Goal: Task Accomplishment & Management: Use online tool/utility

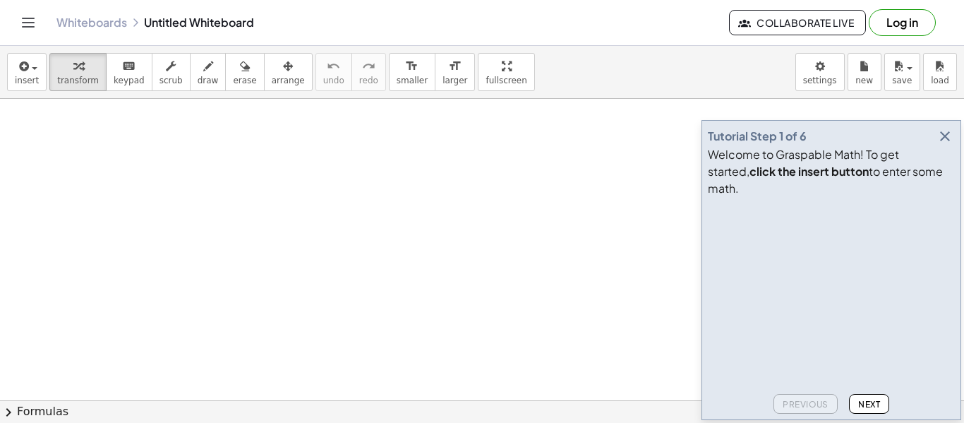
click at [942, 145] on icon "button" at bounding box center [945, 136] width 17 height 17
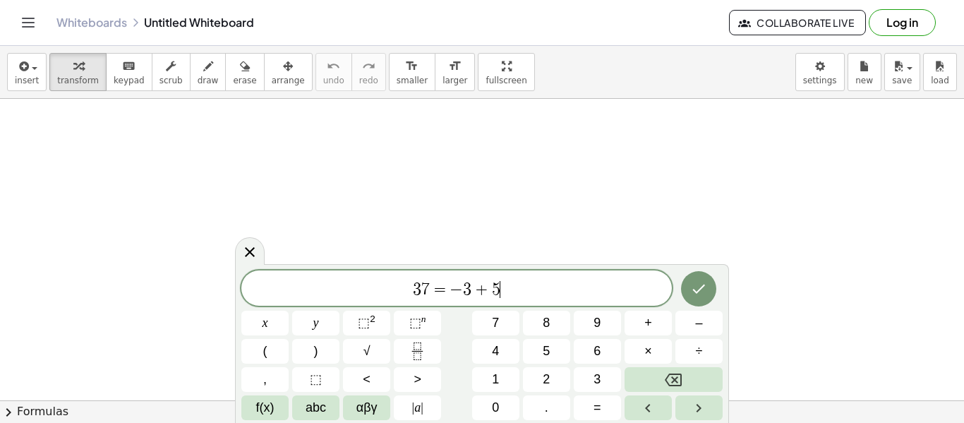
scroll to position [5, 0]
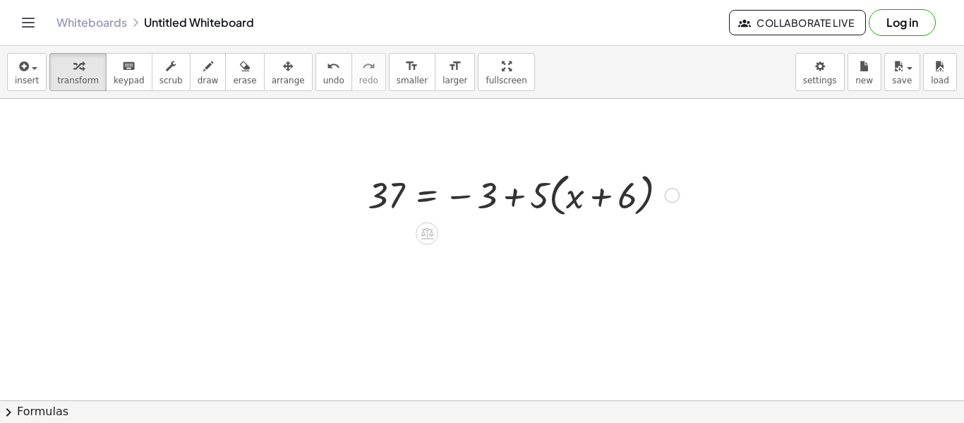
click at [498, 188] on div at bounding box center [524, 194] width 326 height 54
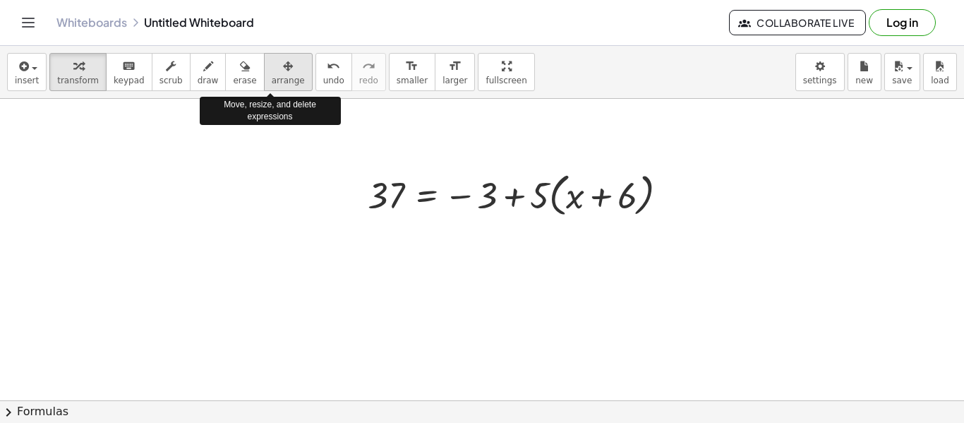
click at [286, 84] on button "arrange" at bounding box center [288, 72] width 49 height 38
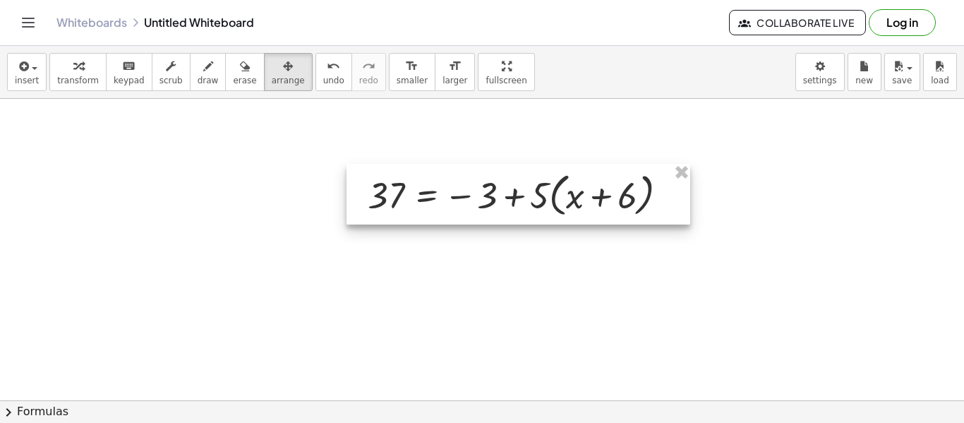
click at [519, 223] on div at bounding box center [519, 194] width 344 height 61
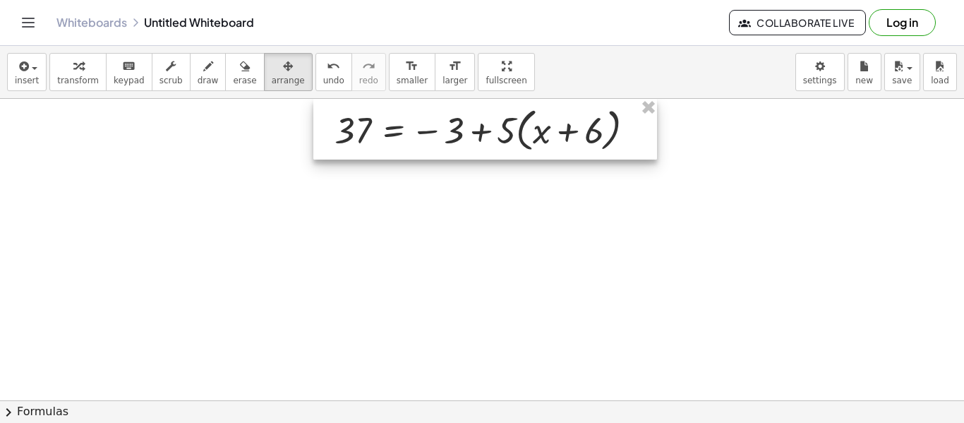
drag, startPoint x: 518, startPoint y: 223, endPoint x: 486, endPoint y: 119, distance: 108.7
click at [486, 119] on div at bounding box center [485, 129] width 344 height 61
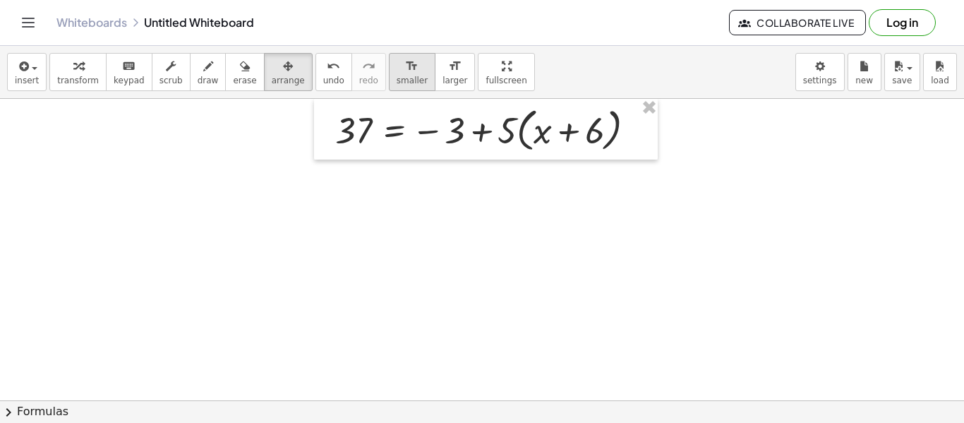
click at [397, 76] on span "smaller" at bounding box center [412, 81] width 31 height 10
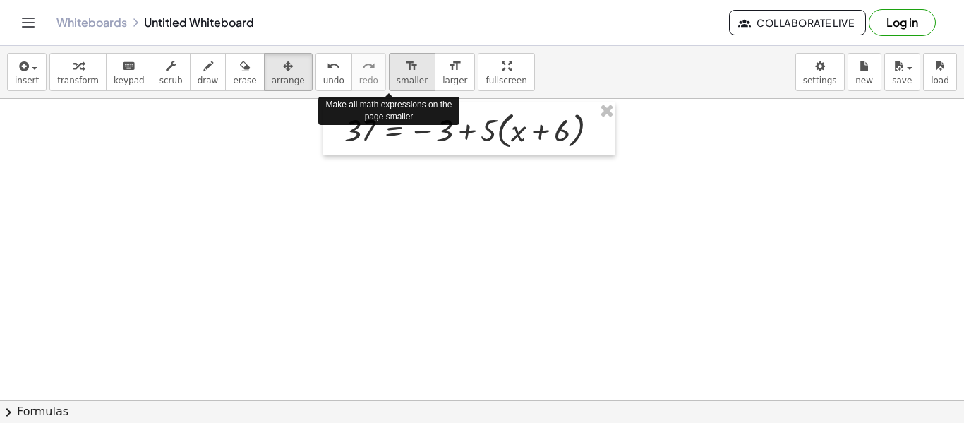
click at [397, 76] on span "smaller" at bounding box center [412, 81] width 31 height 10
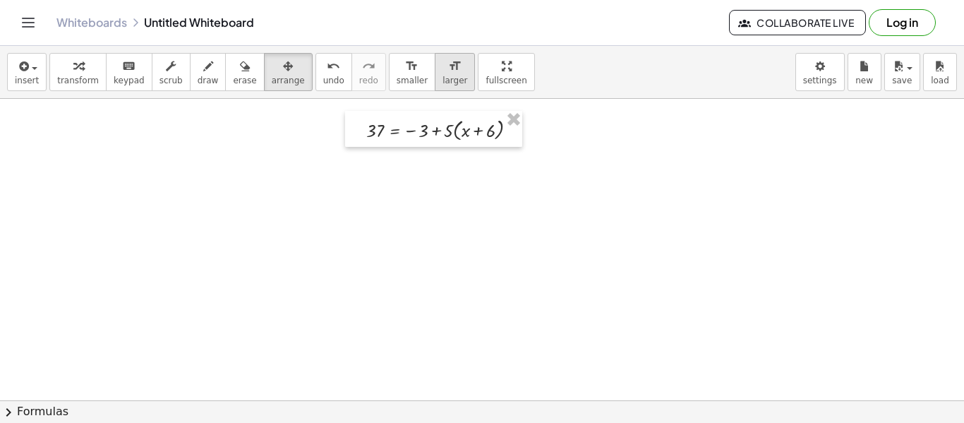
click at [445, 82] on button "format_size larger" at bounding box center [455, 72] width 40 height 38
click at [60, 82] on span "transform" at bounding box center [78, 81] width 42 height 10
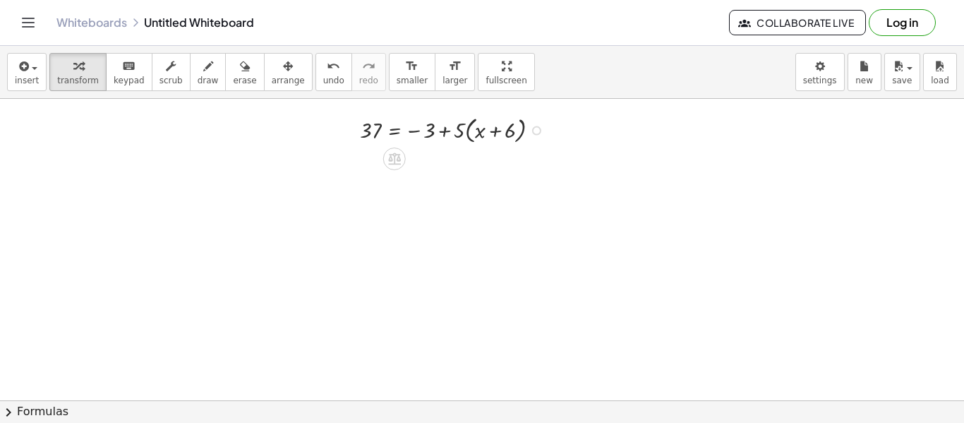
click at [447, 131] on div at bounding box center [455, 129] width 205 height 34
click at [444, 134] on div at bounding box center [455, 129] width 205 height 34
drag, startPoint x: 454, startPoint y: 133, endPoint x: 467, endPoint y: 131, distance: 13.6
click at [467, 131] on div at bounding box center [455, 129] width 205 height 34
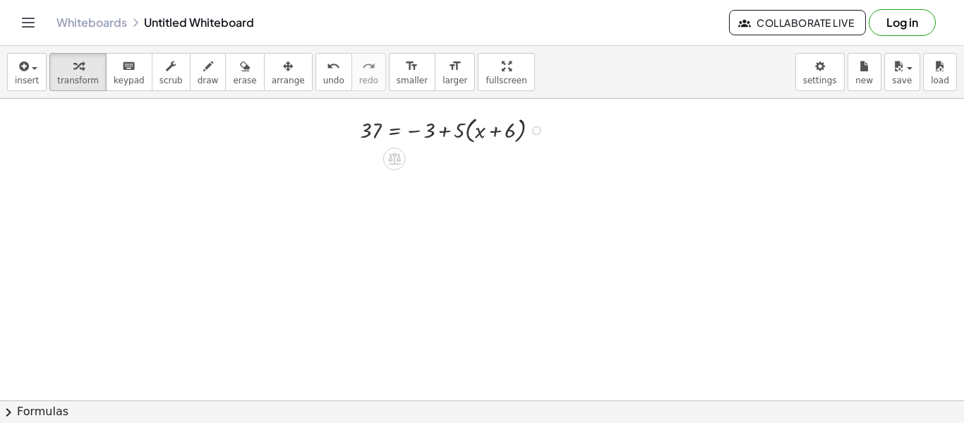
click at [440, 133] on div at bounding box center [455, 129] width 205 height 34
drag, startPoint x: 417, startPoint y: 128, endPoint x: 445, endPoint y: 123, distance: 28.8
click at [445, 123] on div at bounding box center [455, 129] width 205 height 34
drag, startPoint x: 415, startPoint y: 131, endPoint x: 450, endPoint y: 133, distance: 34.7
click at [450, 133] on div at bounding box center [455, 129] width 205 height 34
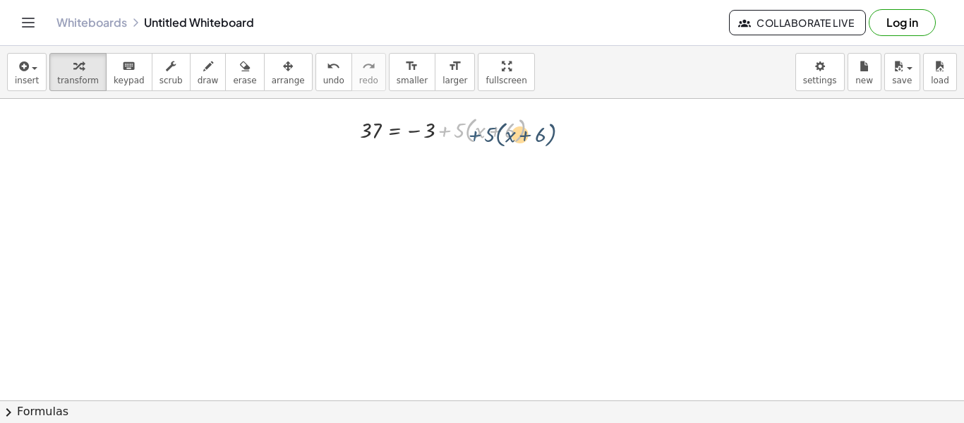
drag, startPoint x: 448, startPoint y: 131, endPoint x: 483, endPoint y: 133, distance: 34.6
click at [483, 133] on div at bounding box center [455, 129] width 205 height 34
drag, startPoint x: 441, startPoint y: 131, endPoint x: 409, endPoint y: 276, distance: 148.1
drag, startPoint x: 459, startPoint y: 130, endPoint x: 483, endPoint y: 126, distance: 24.3
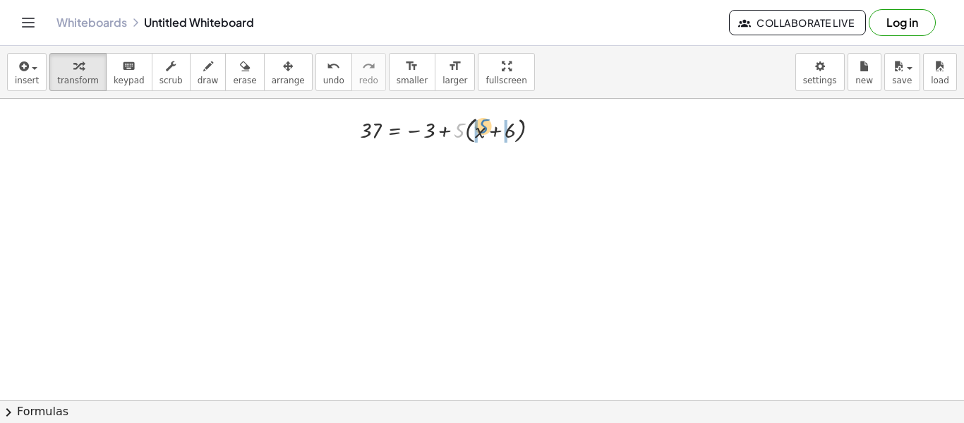
click at [483, 126] on div at bounding box center [455, 129] width 205 height 34
click at [505, 165] on div at bounding box center [455, 161] width 205 height 31
click at [509, 164] on div at bounding box center [455, 161] width 205 height 31
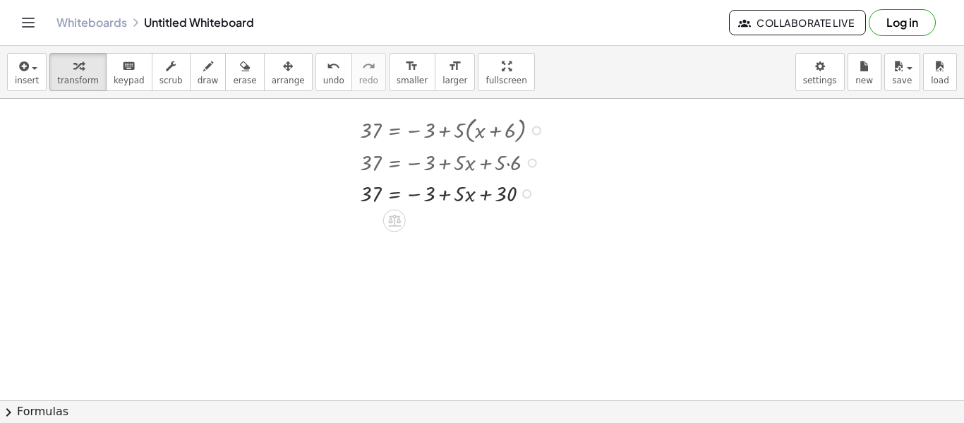
click at [465, 198] on div at bounding box center [455, 192] width 205 height 31
drag, startPoint x: 418, startPoint y: 197, endPoint x: 505, endPoint y: 205, distance: 87.9
click at [439, 227] on div at bounding box center [455, 223] width 205 height 31
drag, startPoint x: 373, startPoint y: 225, endPoint x: 465, endPoint y: 230, distance: 91.9
click at [465, 230] on div at bounding box center [455, 223] width 205 height 31
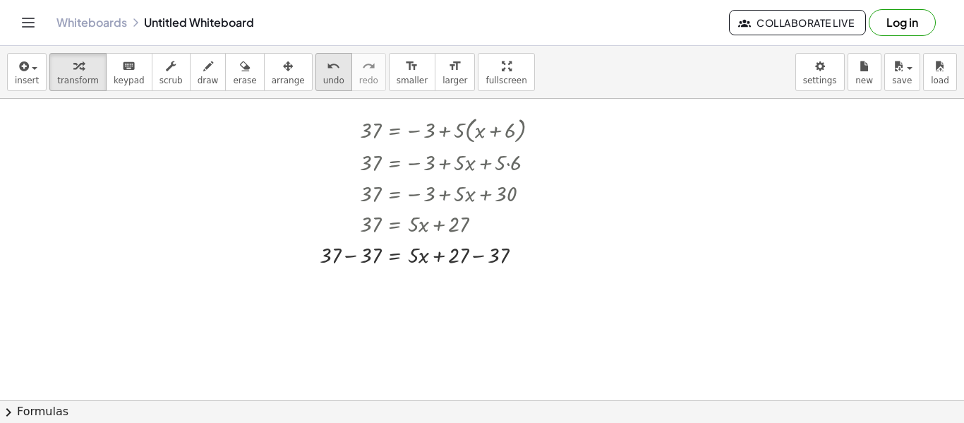
click at [315, 71] on button "undo undo" at bounding box center [333, 72] width 37 height 38
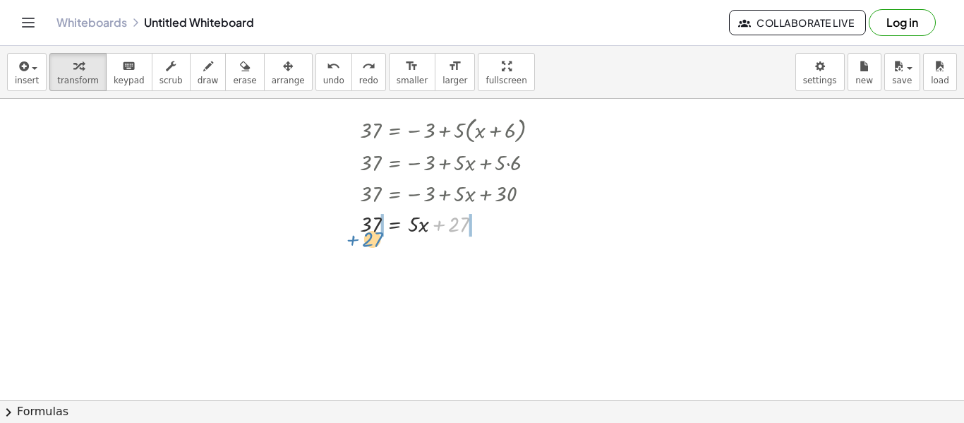
drag, startPoint x: 453, startPoint y: 223, endPoint x: 368, endPoint y: 237, distance: 85.9
click at [368, 237] on div at bounding box center [455, 223] width 205 height 31
click at [349, 258] on div at bounding box center [435, 254] width 245 height 31
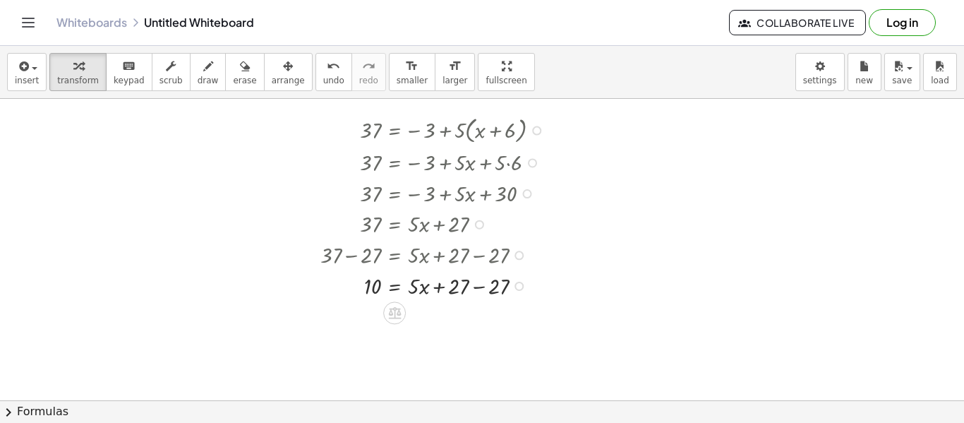
click at [483, 284] on div at bounding box center [435, 285] width 245 height 31
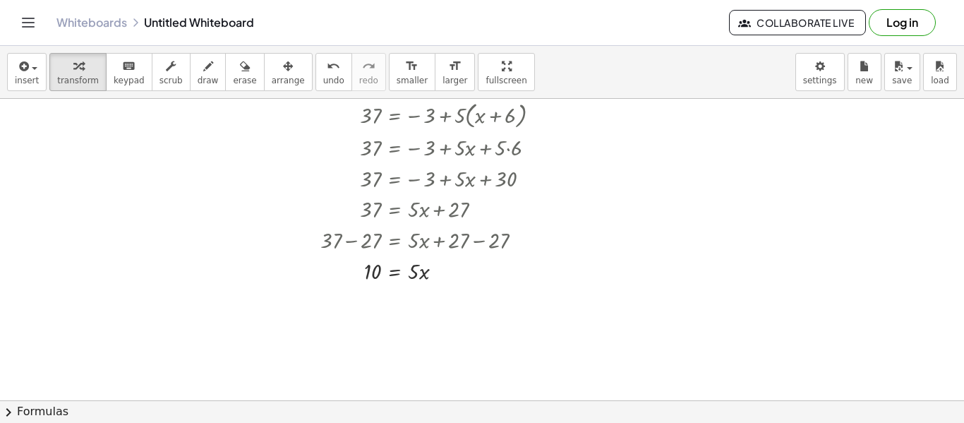
scroll to position [0, 0]
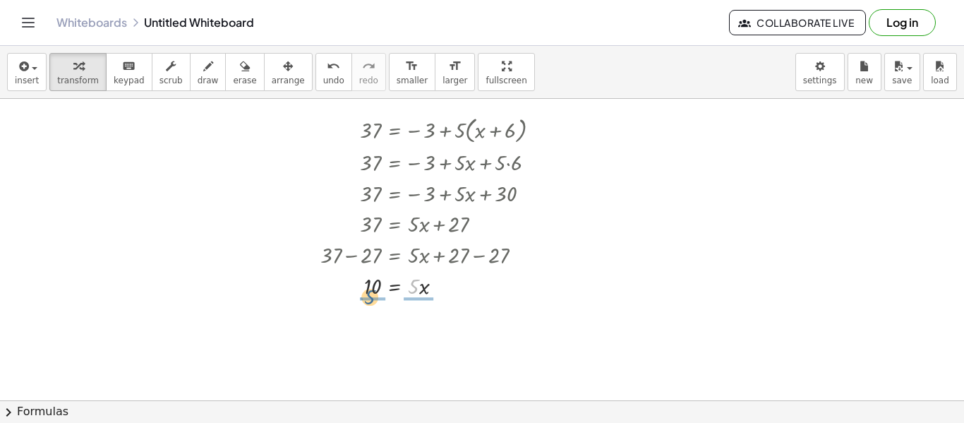
drag, startPoint x: 413, startPoint y: 283, endPoint x: 366, endPoint y: 293, distance: 47.6
click at [366, 293] on div at bounding box center [435, 285] width 245 height 31
click at [366, 293] on div at bounding box center [435, 297] width 245 height 44
click at [419, 368] on div at bounding box center [435, 366] width 245 height 44
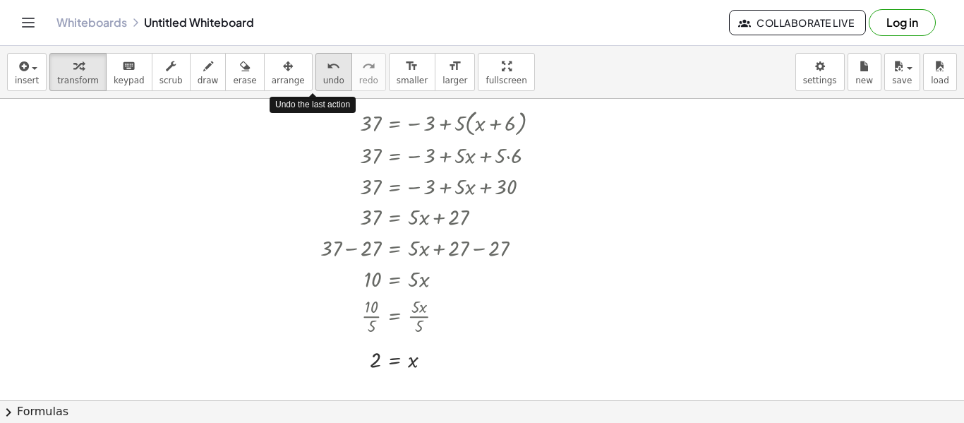
click at [327, 67] on icon "undo" at bounding box center [333, 66] width 13 height 17
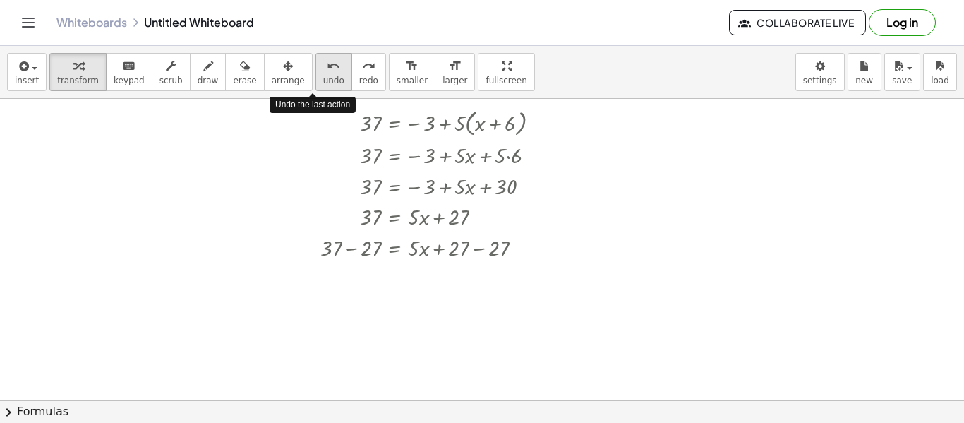
click at [327, 67] on icon "undo" at bounding box center [333, 66] width 13 height 17
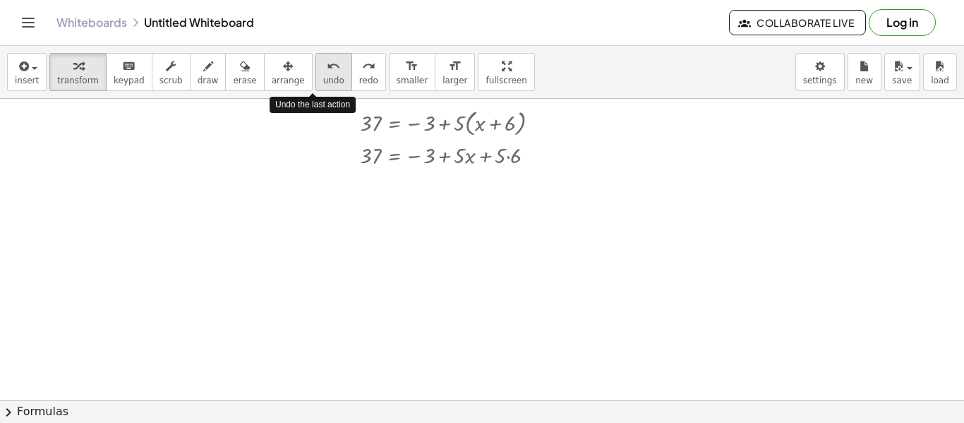
click at [327, 67] on icon "undo" at bounding box center [333, 66] width 13 height 17
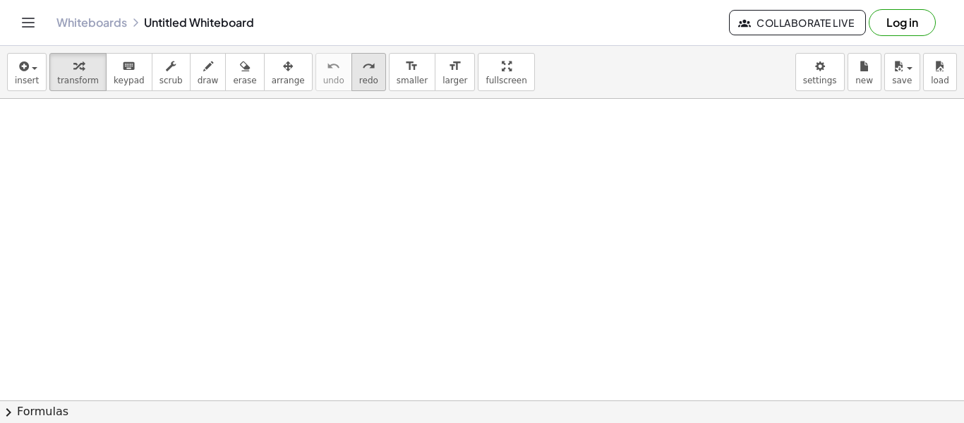
click at [362, 68] on icon "redo" at bounding box center [368, 66] width 13 height 17
click at [436, 178] on div at bounding box center [463, 177] width 205 height 34
click at [404, 215] on div at bounding box center [402, 207] width 23 height 23
click at [399, 210] on span "×" at bounding box center [402, 207] width 8 height 20
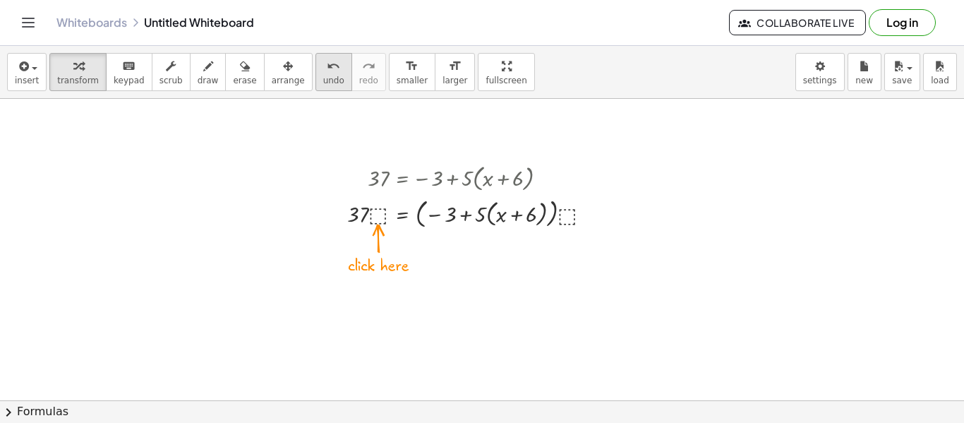
click at [327, 66] on icon "undo" at bounding box center [333, 66] width 13 height 17
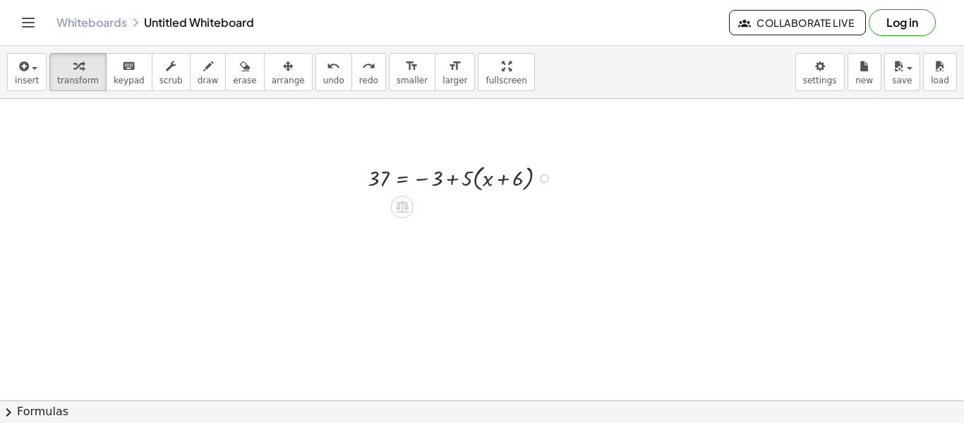
click at [477, 174] on div at bounding box center [463, 177] width 205 height 34
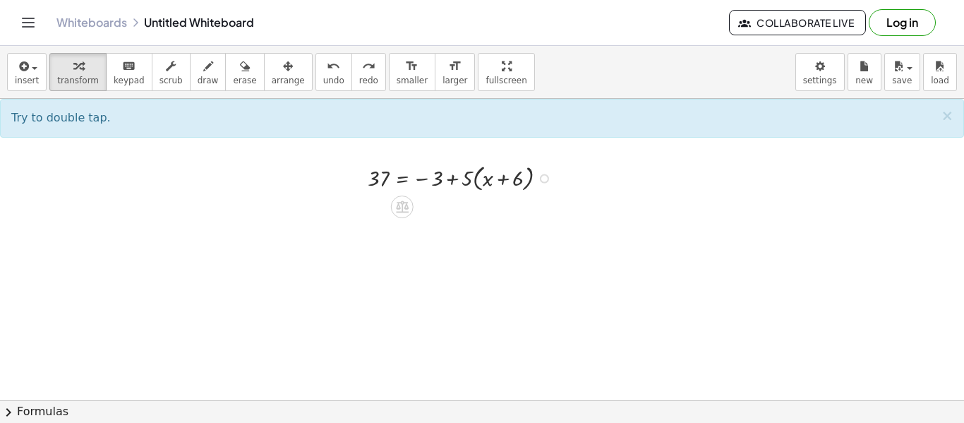
click at [439, 178] on div at bounding box center [463, 177] width 205 height 34
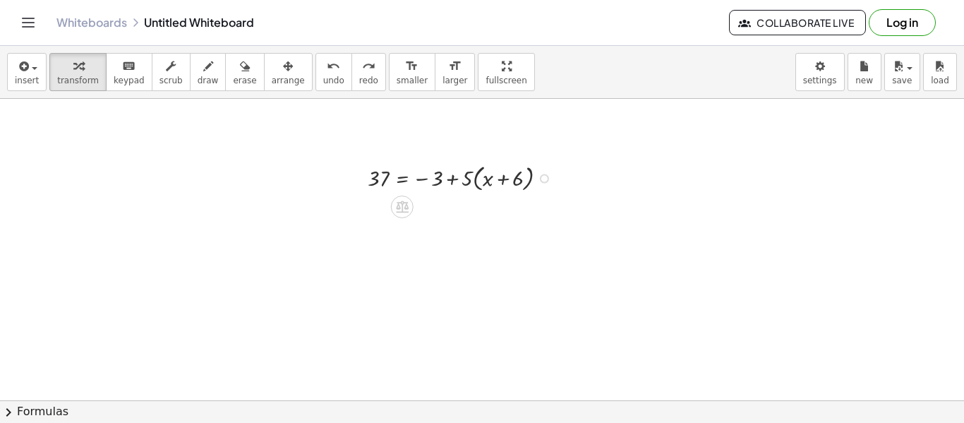
click at [439, 178] on div at bounding box center [463, 177] width 205 height 34
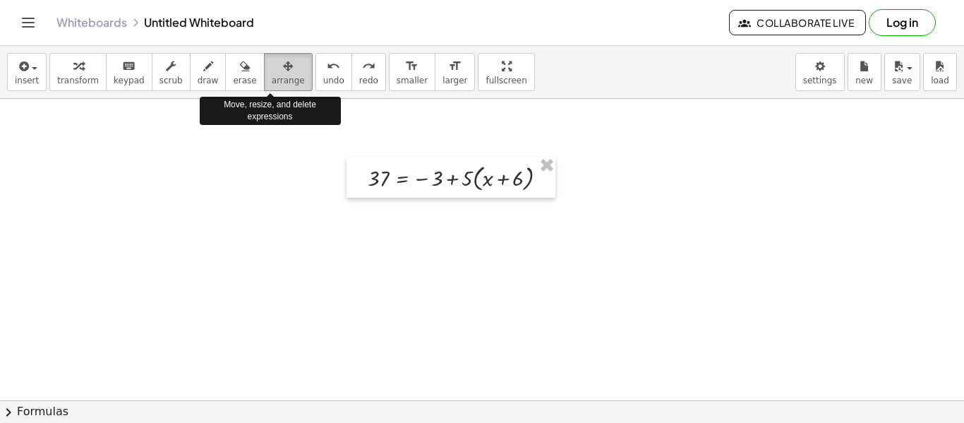
click at [272, 76] on span "arrange" at bounding box center [288, 81] width 33 height 10
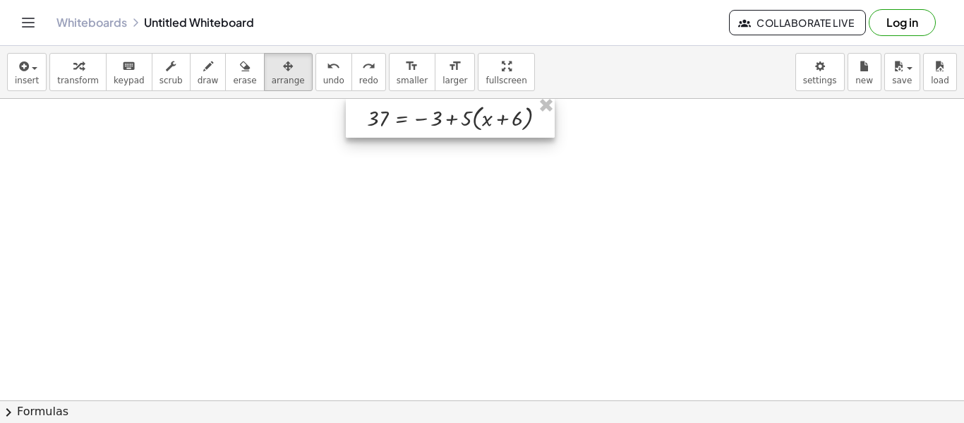
drag, startPoint x: 404, startPoint y: 190, endPoint x: 398, endPoint y: 128, distance: 61.7
click at [398, 128] on div at bounding box center [450, 117] width 209 height 41
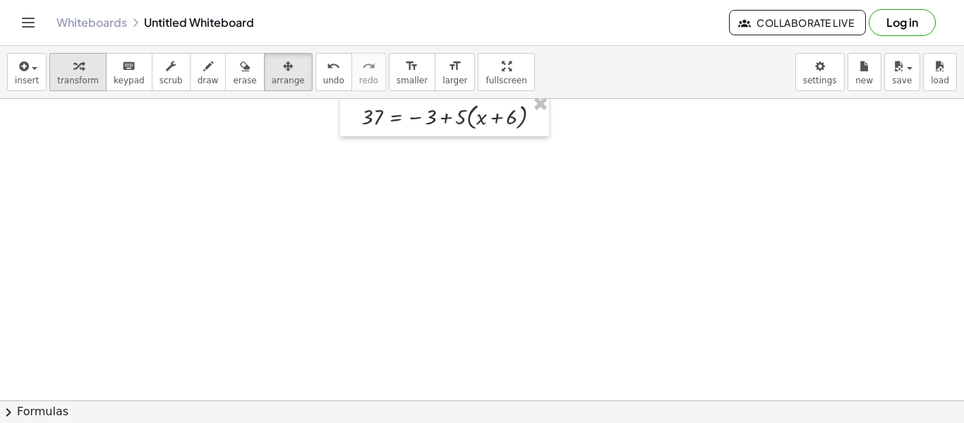
click at [78, 71] on div "button" at bounding box center [78, 65] width 42 height 17
click at [534, 118] on div at bounding box center [538, 117] width 9 height 9
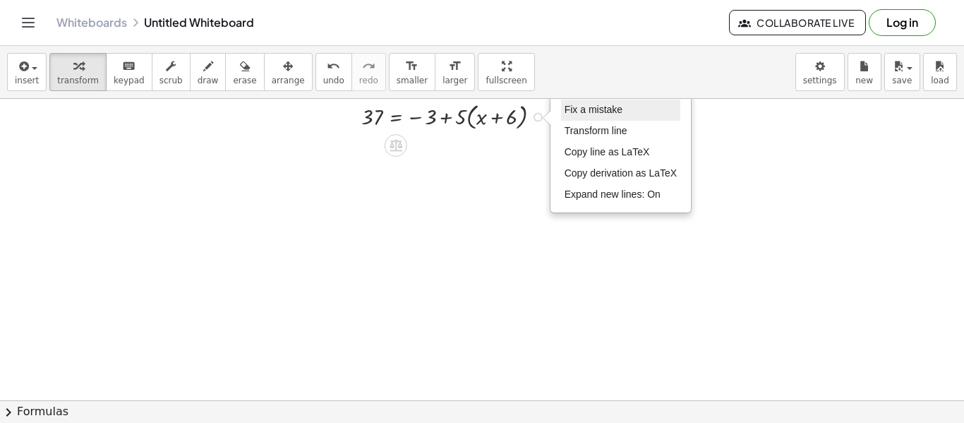
click at [613, 106] on span "Fix a mistake" at bounding box center [594, 109] width 58 height 11
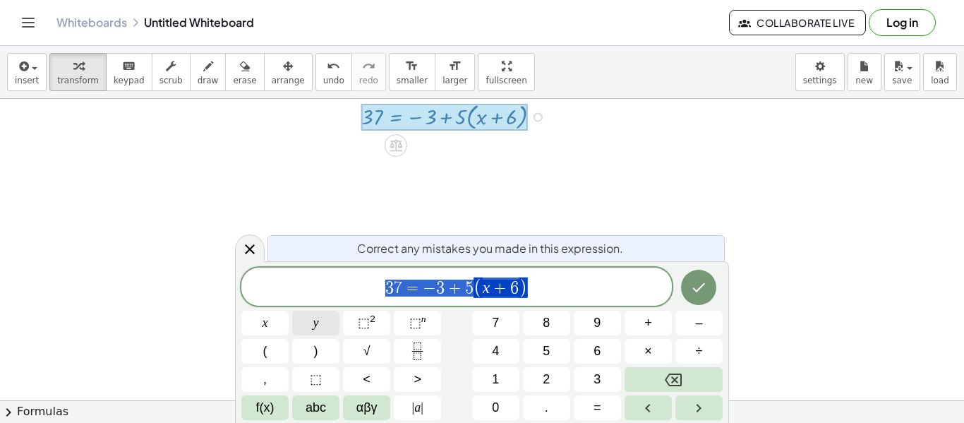
drag, startPoint x: 565, startPoint y: 275, endPoint x: 314, endPoint y: 333, distance: 257.8
click at [314, 333] on div "**********" at bounding box center [481, 344] width 481 height 152
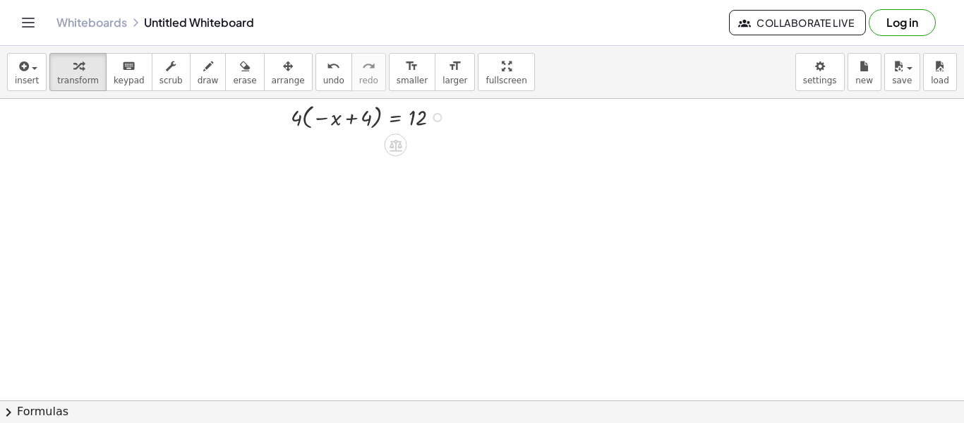
click at [333, 118] on div at bounding box center [371, 116] width 175 height 33
drag, startPoint x: 296, startPoint y: 119, endPoint x: 338, endPoint y: 124, distance: 42.7
click at [338, 124] on div at bounding box center [371, 116] width 175 height 33
click at [376, 153] on div at bounding box center [371, 148] width 175 height 31
click at [358, 261] on div at bounding box center [482, 393] width 964 height 603
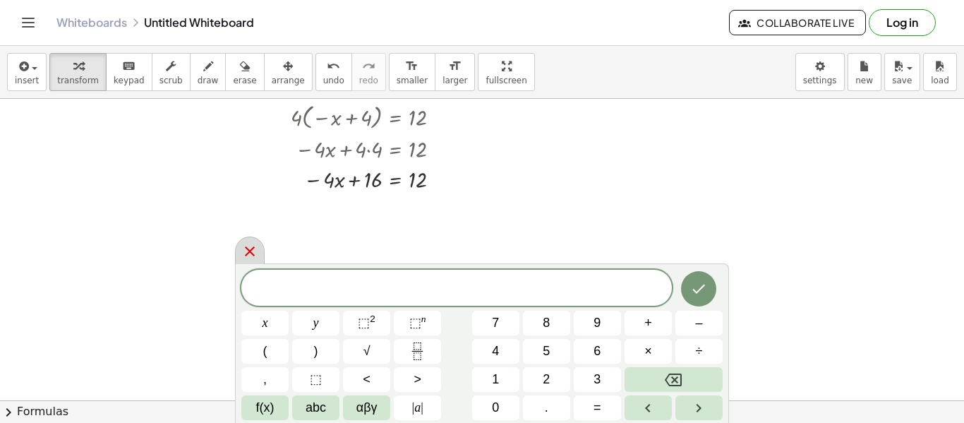
click at [251, 246] on icon at bounding box center [249, 251] width 17 height 17
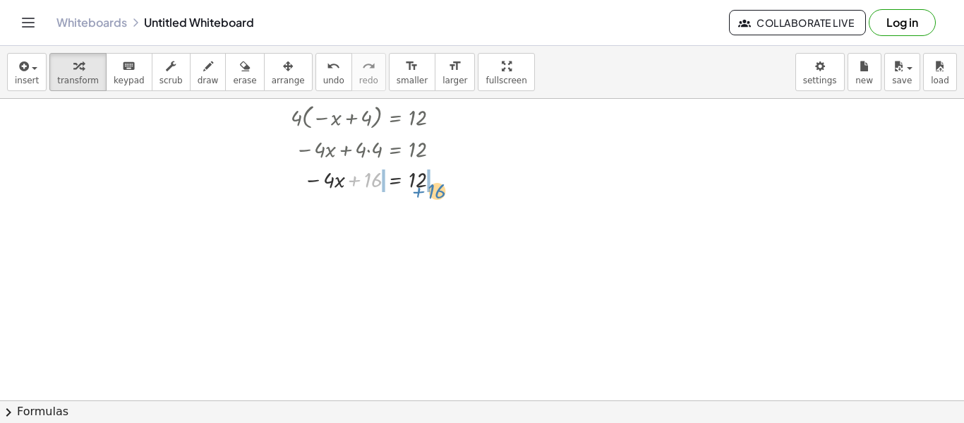
drag, startPoint x: 369, startPoint y: 179, endPoint x: 432, endPoint y: 185, distance: 63.1
click at [432, 185] on div at bounding box center [371, 178] width 175 height 31
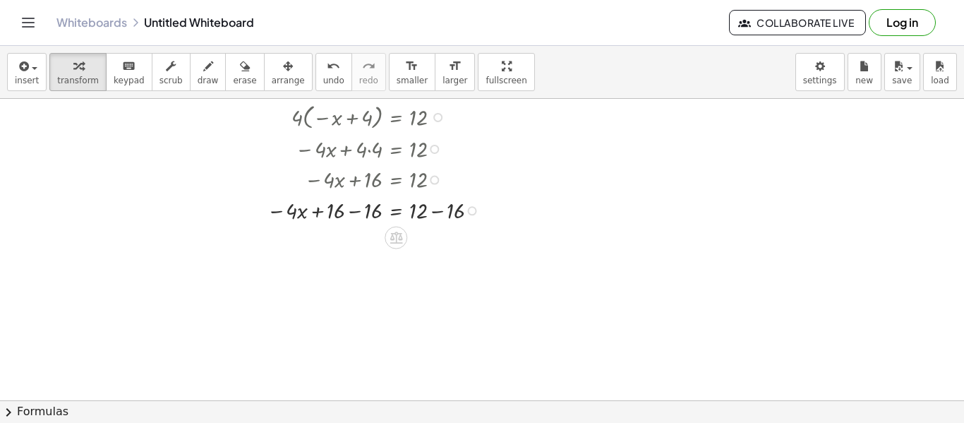
click at [358, 206] on div at bounding box center [377, 209] width 234 height 31
click at [438, 239] on div at bounding box center [378, 239] width 237 height 31
drag, startPoint x: 368, startPoint y: 272, endPoint x: 414, endPoint y: 284, distance: 48.1
click at [372, 280] on div at bounding box center [371, 271] width 227 height 31
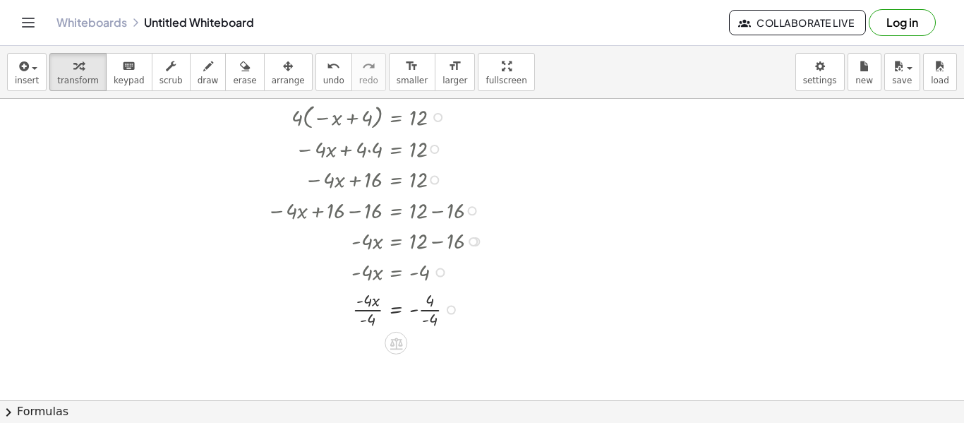
click at [374, 310] on div at bounding box center [378, 309] width 237 height 44
click at [429, 317] on div at bounding box center [368, 309] width 257 height 44
click at [426, 356] on div at bounding box center [378, 352] width 237 height 44
click at [419, 355] on div at bounding box center [378, 352] width 237 height 30
click at [412, 368] on div at bounding box center [378, 382] width 237 height 30
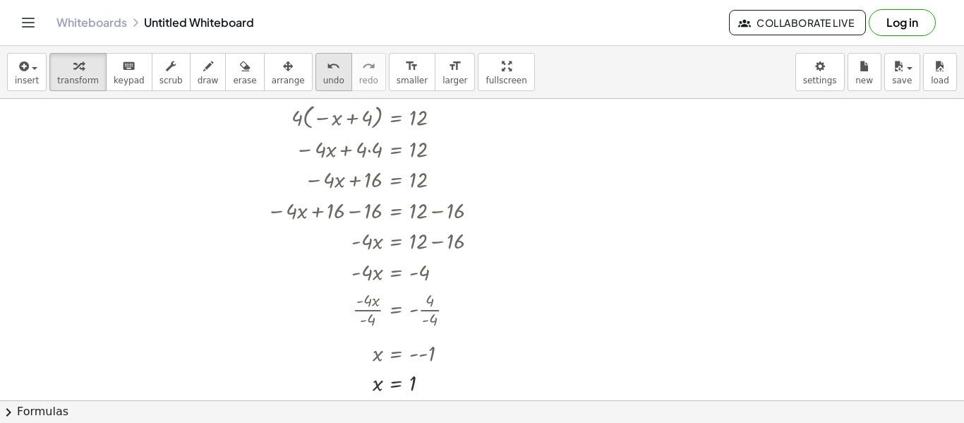
click at [327, 60] on icon "undo" at bounding box center [333, 66] width 13 height 17
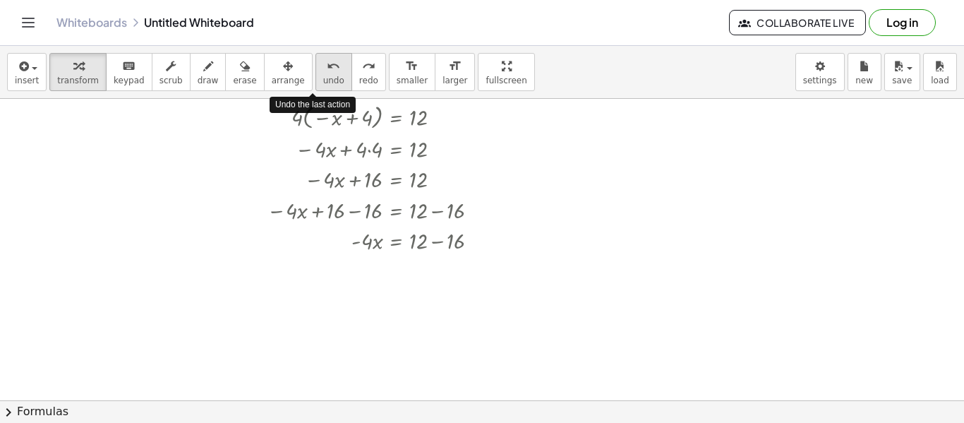
click at [327, 60] on icon "undo" at bounding box center [333, 66] width 13 height 17
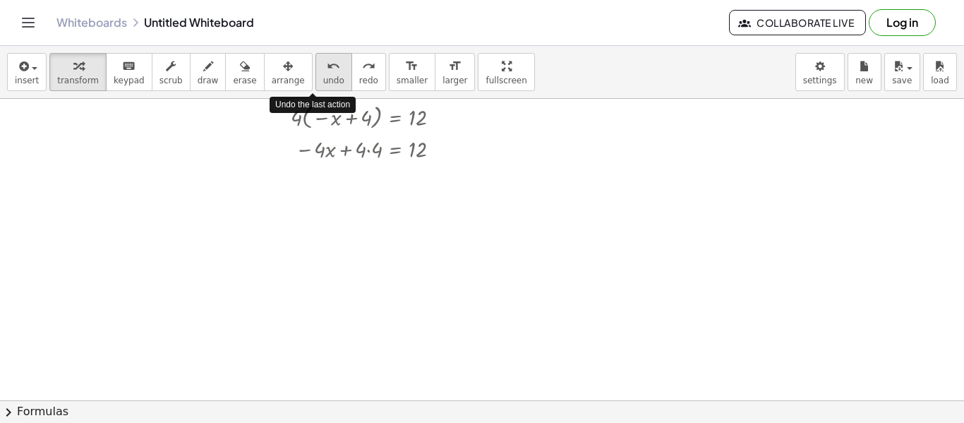
click at [327, 60] on icon "undo" at bounding box center [333, 66] width 13 height 17
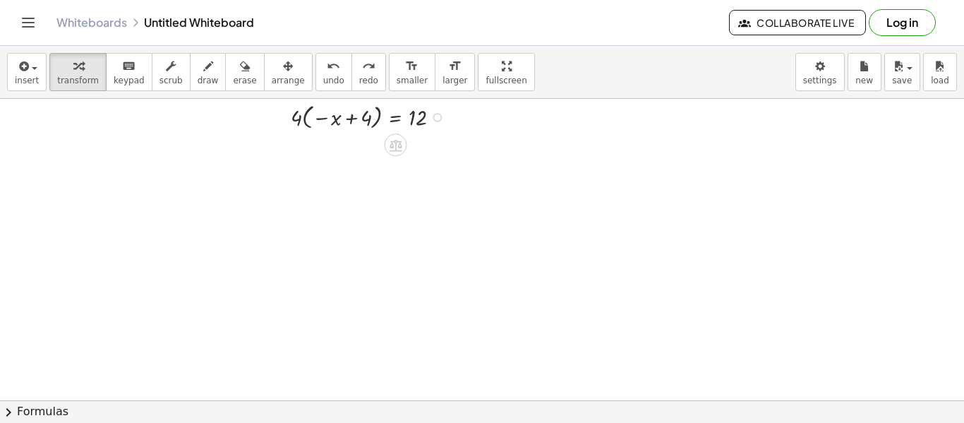
click at [437, 118] on div at bounding box center [437, 117] width 9 height 9
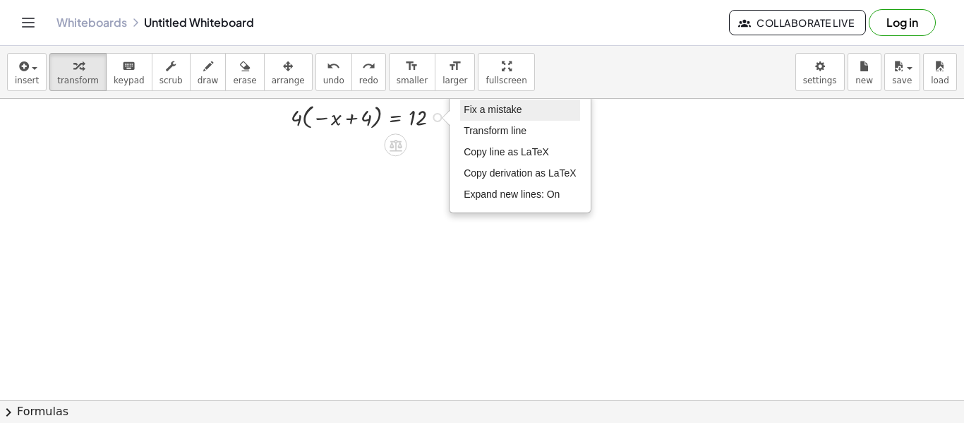
click at [486, 116] on li "Fix a mistake" at bounding box center [520, 110] width 120 height 21
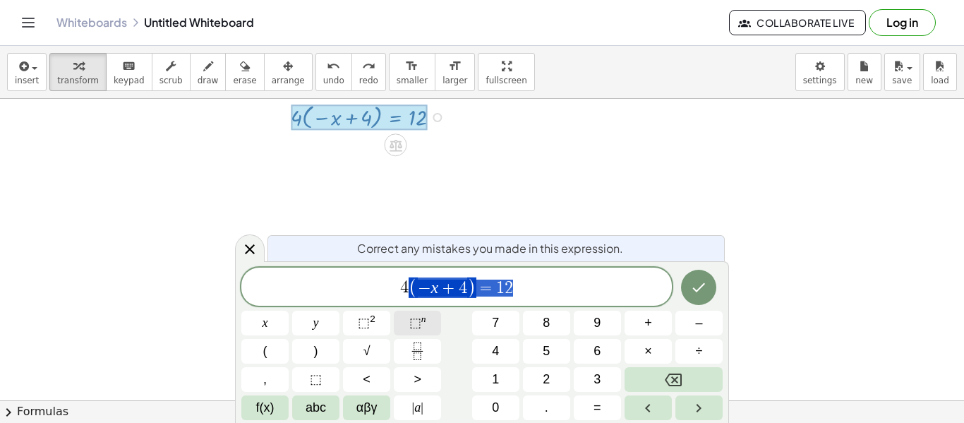
drag, startPoint x: 522, startPoint y: 292, endPoint x: 414, endPoint y: 311, distance: 110.2
click at [414, 311] on div "**********" at bounding box center [481, 344] width 481 height 152
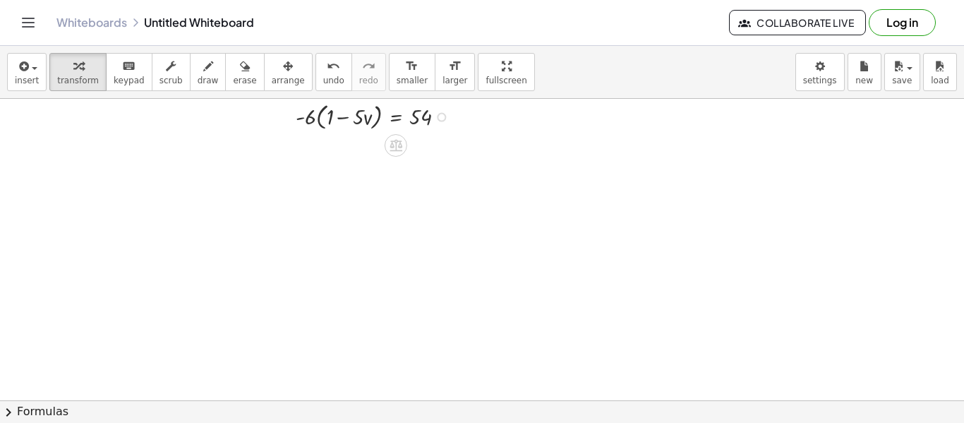
click at [334, 119] on div at bounding box center [376, 116] width 174 height 34
drag, startPoint x: 300, startPoint y: 120, endPoint x: 335, endPoint y: 116, distance: 34.8
click at [335, 116] on div at bounding box center [376, 116] width 174 height 34
click at [323, 84] on span "undo" at bounding box center [333, 81] width 21 height 10
drag, startPoint x: 301, startPoint y: 118, endPoint x: 340, endPoint y: 105, distance: 40.8
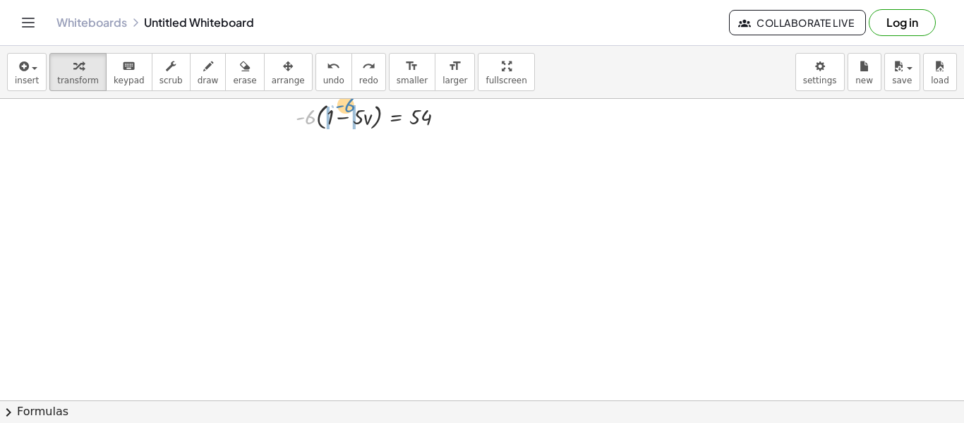
click at [340, 105] on div at bounding box center [376, 116] width 174 height 34
click at [309, 152] on div at bounding box center [370, 148] width 185 height 31
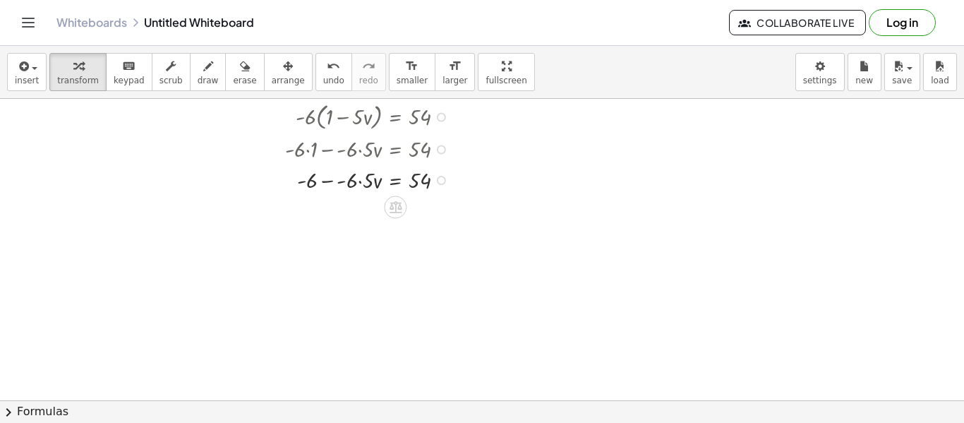
click at [359, 185] on div at bounding box center [370, 179] width 185 height 31
click at [335, 183] on div at bounding box center [370, 179] width 185 height 31
click at [342, 212] on div at bounding box center [370, 209] width 185 height 31
drag, startPoint x: 322, startPoint y: 214, endPoint x: 431, endPoint y: 232, distance: 110.8
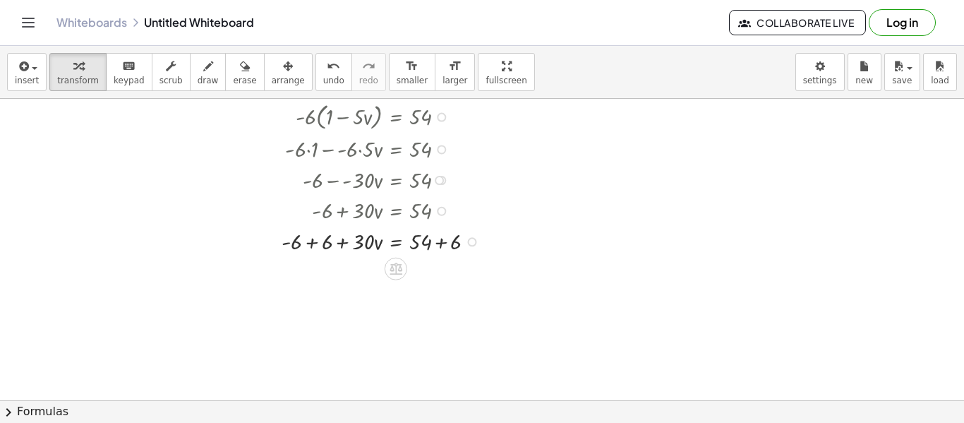
click at [305, 242] on div at bounding box center [384, 240] width 219 height 31
click at [436, 275] on div at bounding box center [384, 271] width 219 height 31
drag, startPoint x: 366, startPoint y: 301, endPoint x: 444, endPoint y: 308, distance: 78.7
click at [444, 308] on div at bounding box center [384, 302] width 219 height 31
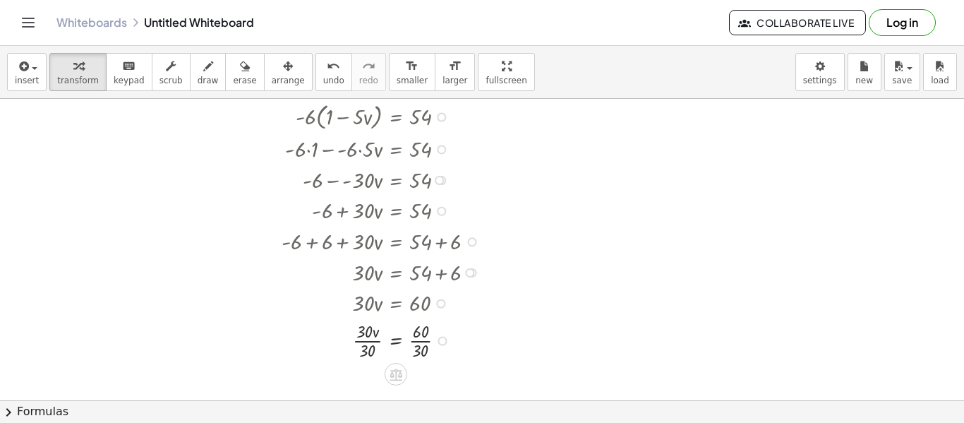
click at [366, 340] on div at bounding box center [384, 340] width 219 height 44
click at [396, 341] on div "· v = 60 · 30 · 30 · · 30" at bounding box center [396, 341] width 0 height 0
click at [315, 72] on button "undo undo" at bounding box center [333, 72] width 37 height 38
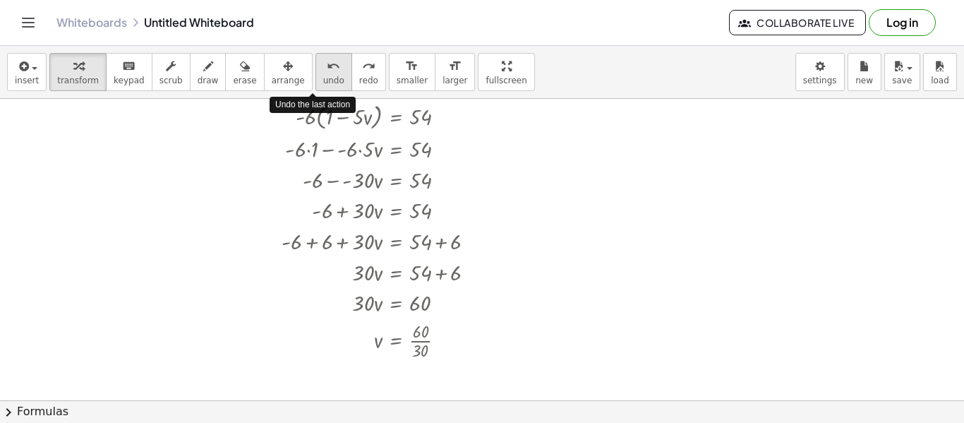
click at [315, 72] on button "undo undo" at bounding box center [333, 72] width 37 height 38
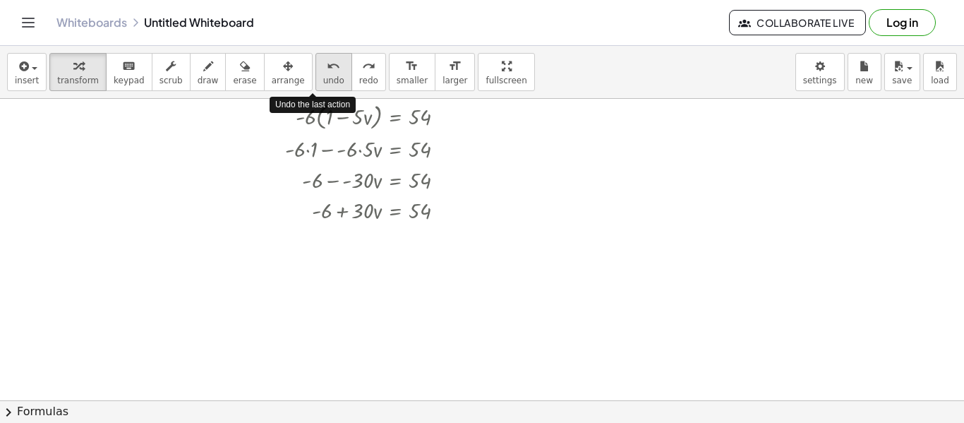
click at [315, 72] on button "undo undo" at bounding box center [333, 72] width 37 height 38
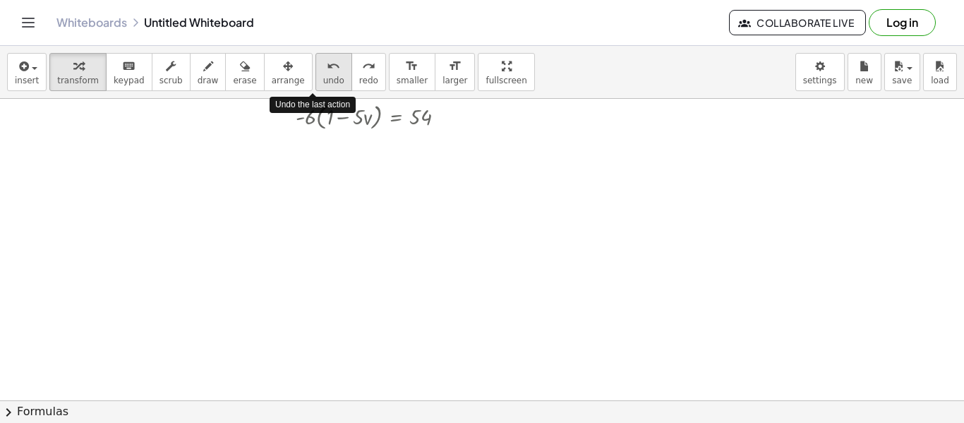
click at [315, 72] on button "undo undo" at bounding box center [333, 72] width 37 height 38
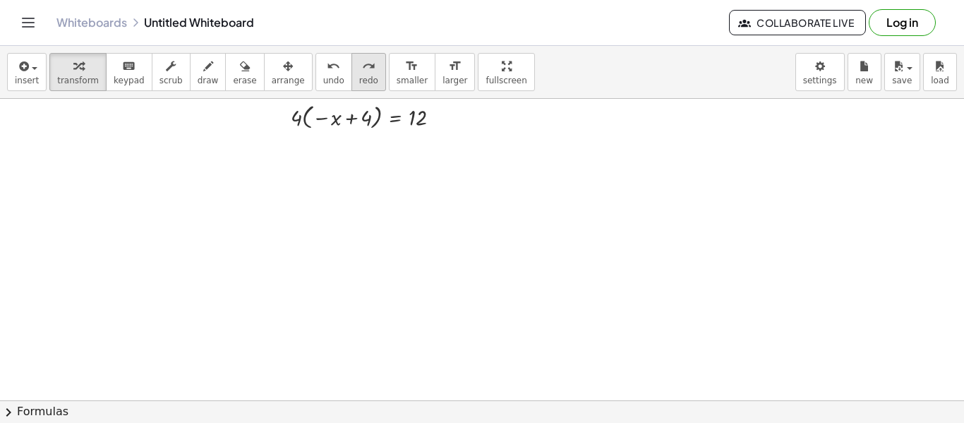
click at [359, 83] on span "redo" at bounding box center [368, 81] width 19 height 10
click at [441, 121] on div at bounding box center [441, 117] width 9 height 9
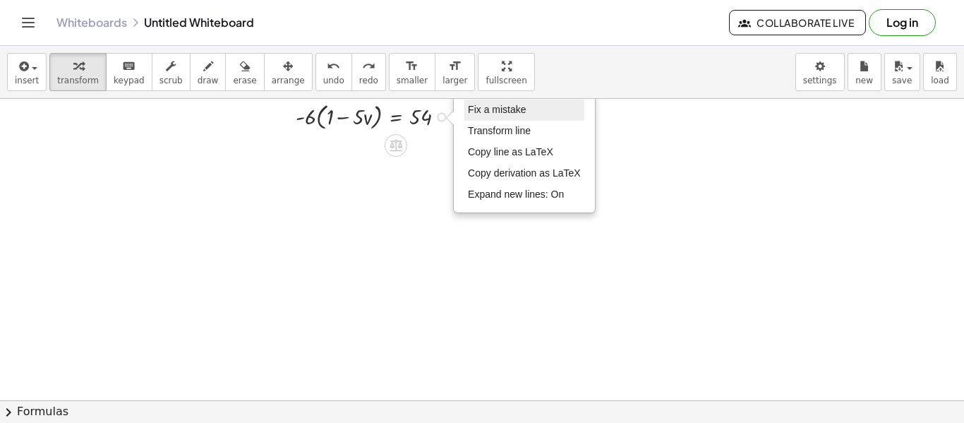
click at [541, 118] on li "Fix a mistake" at bounding box center [524, 110] width 120 height 21
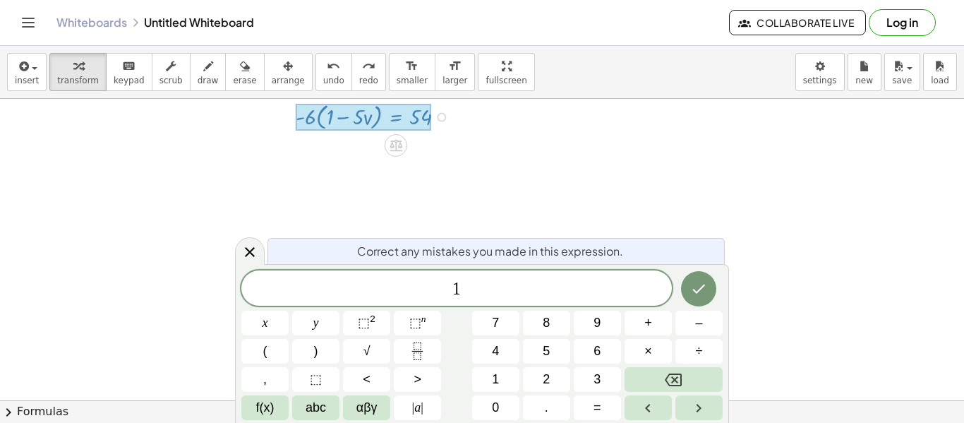
scroll to position [9, 0]
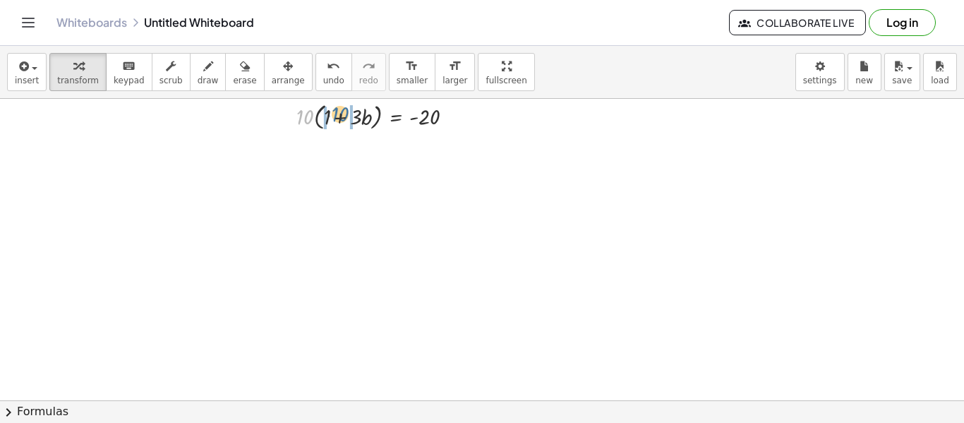
drag, startPoint x: 305, startPoint y: 123, endPoint x: 340, endPoint y: 119, distance: 35.5
click at [340, 119] on div at bounding box center [380, 116] width 182 height 34
click at [330, 119] on div at bounding box center [376, 115] width 189 height 31
click at [312, 149] on div at bounding box center [376, 148] width 189 height 31
click at [372, 156] on div at bounding box center [380, 148] width 182 height 31
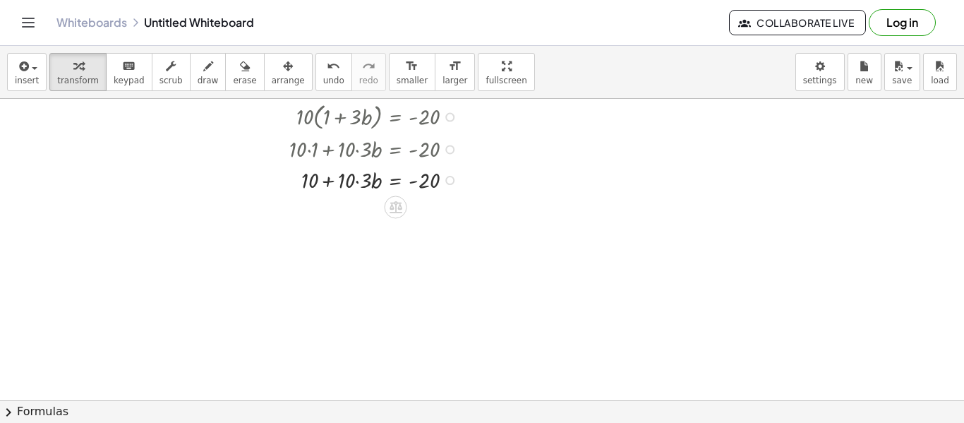
click at [360, 184] on div at bounding box center [376, 179] width 189 height 31
drag, startPoint x: 328, startPoint y: 185, endPoint x: 436, endPoint y: 198, distance: 108.8
click at [424, 178] on div at bounding box center [392, 179] width 244 height 31
click at [303, 217] on div at bounding box center [392, 209] width 244 height 31
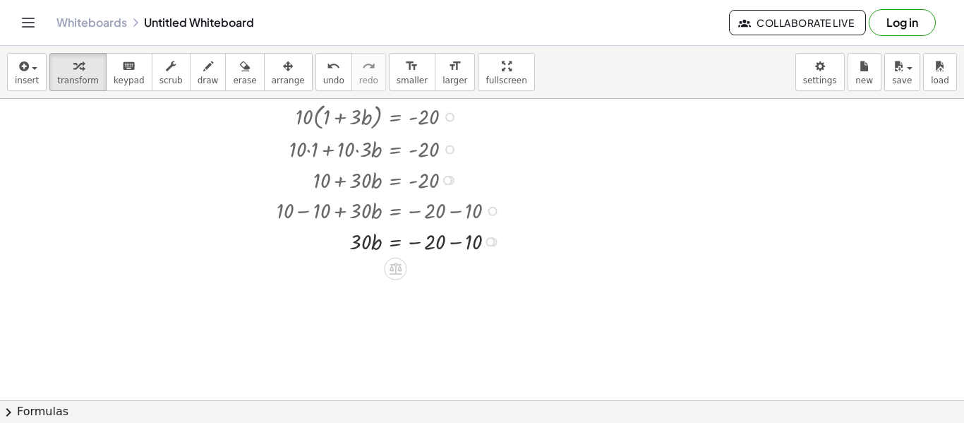
click at [452, 238] on div at bounding box center [392, 240] width 244 height 31
drag, startPoint x: 360, startPoint y: 270, endPoint x: 422, endPoint y: 295, distance: 66.8
click at [360, 285] on div at bounding box center [390, 271] width 245 height 31
click at [366, 308] on div at bounding box center [392, 309] width 244 height 44
click at [428, 315] on div at bounding box center [392, 309] width 244 height 44
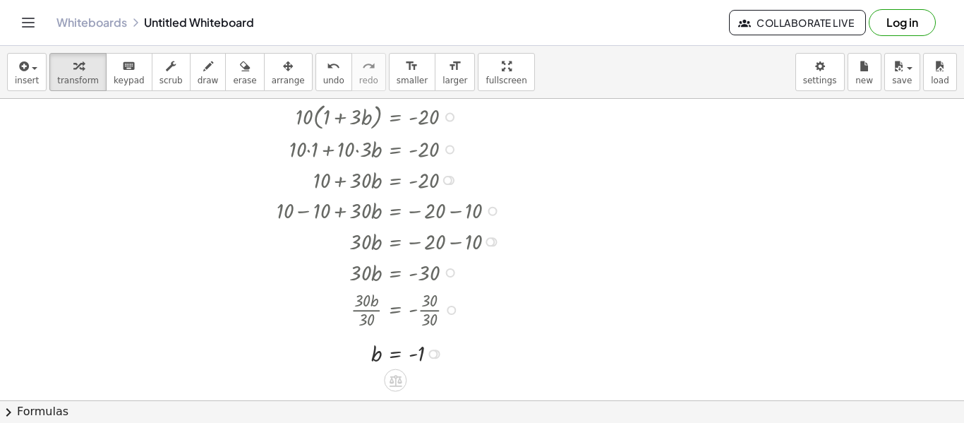
click at [431, 253] on div at bounding box center [413, 240] width 287 height 31
click at [320, 73] on button "undo undo" at bounding box center [333, 72] width 37 height 38
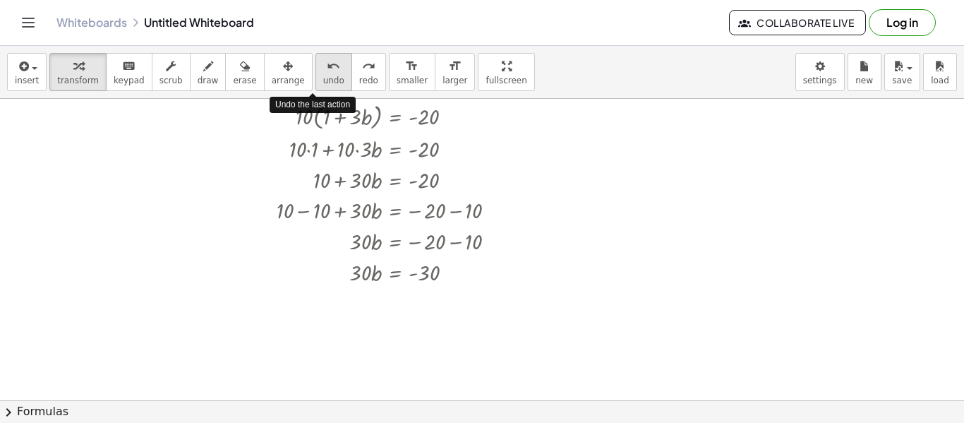
click at [320, 73] on button "undo undo" at bounding box center [333, 72] width 37 height 38
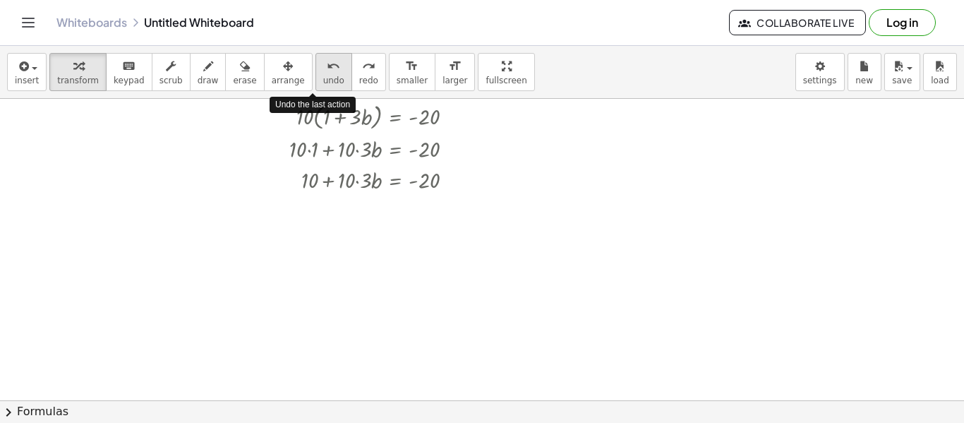
click at [320, 73] on button "undo undo" at bounding box center [333, 72] width 37 height 38
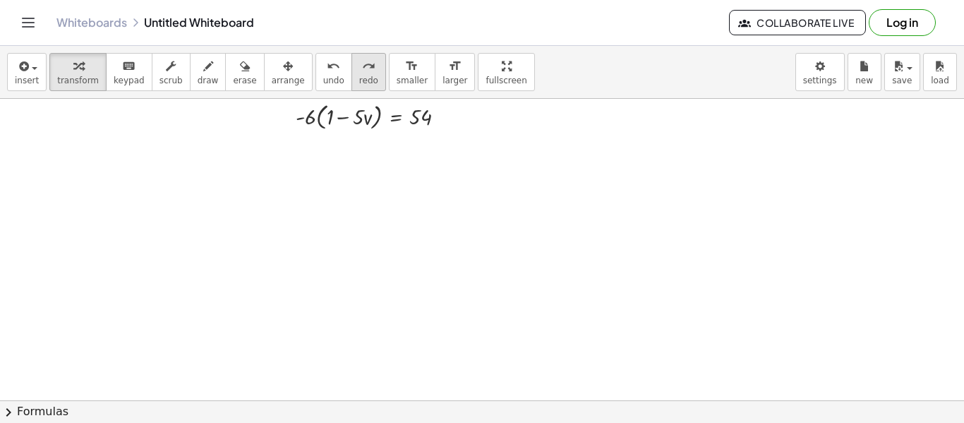
click at [359, 76] on span "redo" at bounding box center [368, 81] width 19 height 10
click at [450, 118] on div at bounding box center [450, 117] width 9 height 9
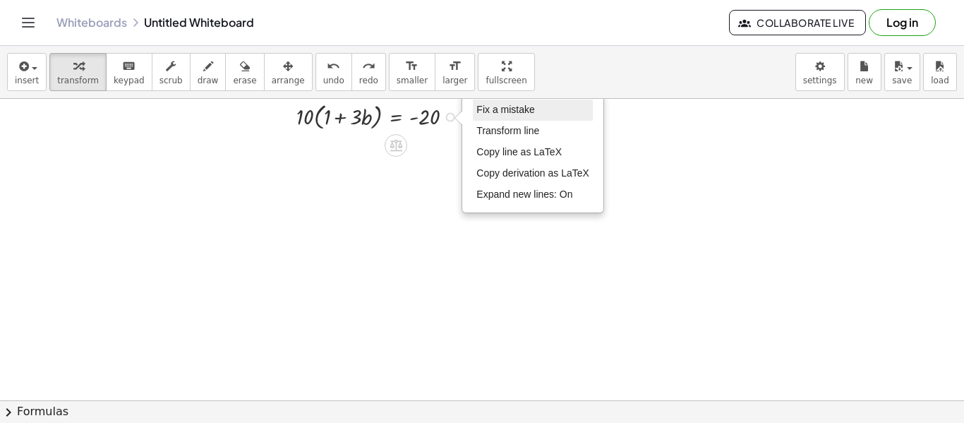
click at [539, 100] on li "Fix a mistake" at bounding box center [533, 110] width 120 height 21
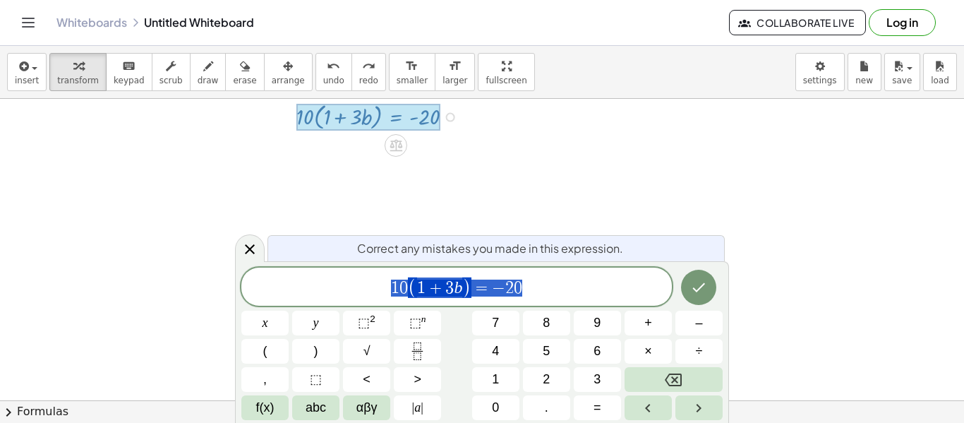
drag, startPoint x: 532, startPoint y: 283, endPoint x: 387, endPoint y: 296, distance: 146.0
click at [387, 296] on span "1 0 ( 1 + 3 b ) = − 2 0" at bounding box center [456, 287] width 431 height 23
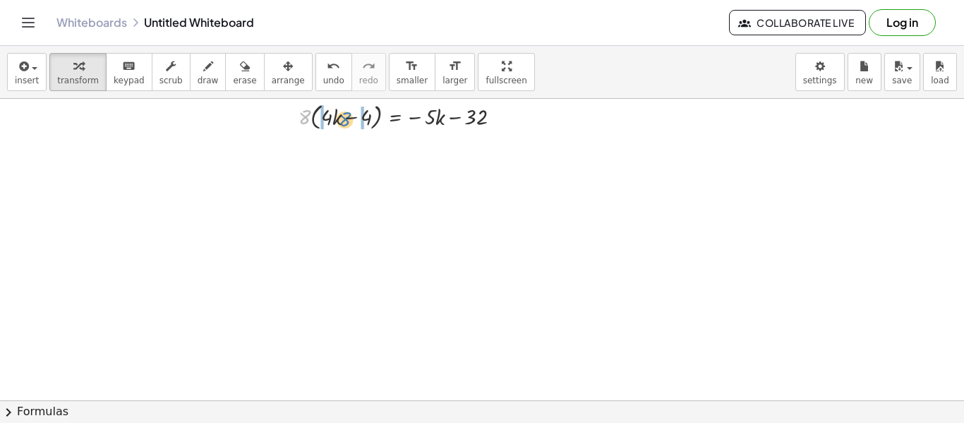
drag, startPoint x: 303, startPoint y: 121, endPoint x: 344, endPoint y: 123, distance: 41.0
click at [344, 123] on div at bounding box center [404, 116] width 227 height 34
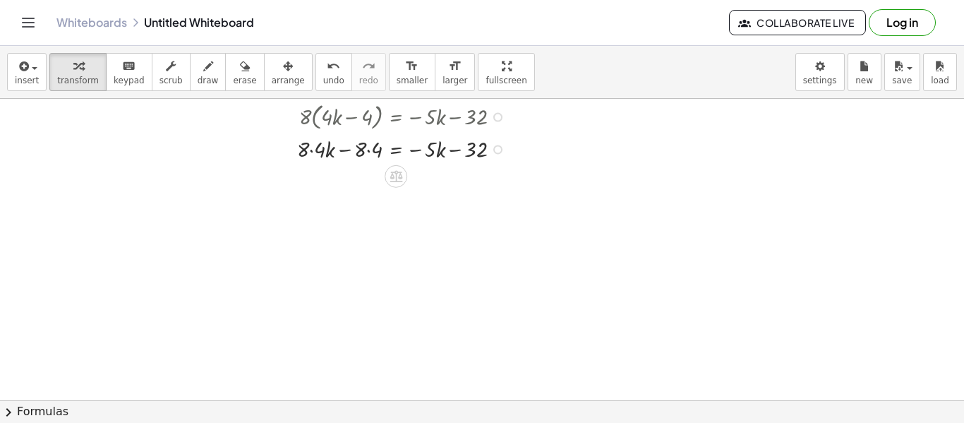
click at [317, 156] on div at bounding box center [404, 148] width 229 height 31
click at [368, 178] on div at bounding box center [404, 179] width 229 height 31
click at [457, 179] on div at bounding box center [404, 179] width 229 height 31
click at [346, 179] on div at bounding box center [404, 179] width 229 height 31
drag, startPoint x: 327, startPoint y: 182, endPoint x: 342, endPoint y: 181, distance: 14.9
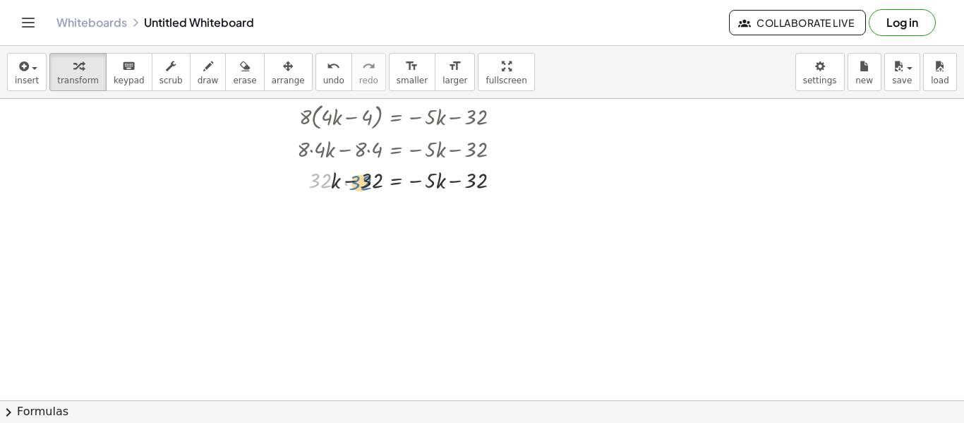
click at [342, 181] on div at bounding box center [404, 179] width 229 height 31
drag, startPoint x: 354, startPoint y: 186, endPoint x: 457, endPoint y: 186, distance: 103.1
drag, startPoint x: 359, startPoint y: 214, endPoint x: 409, endPoint y: 227, distance: 51.7
click at [375, 244] on div at bounding box center [404, 247] width 229 height 44
click at [370, 246] on div at bounding box center [404, 247] width 229 height 44
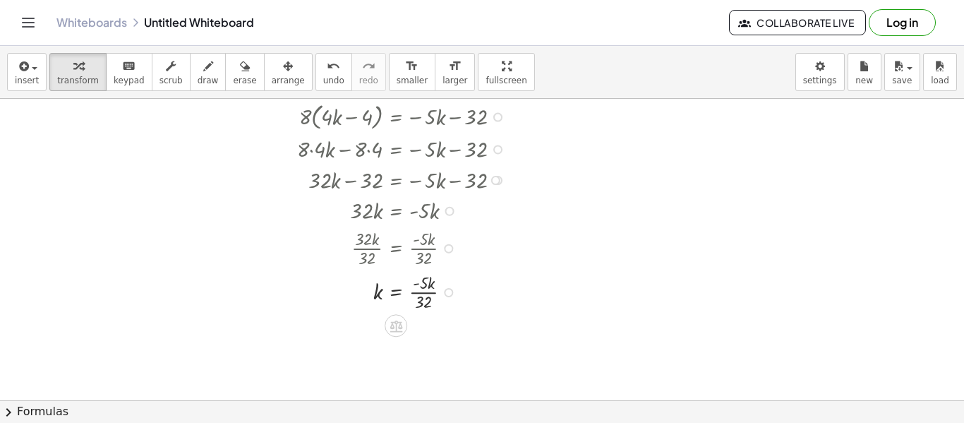
click at [424, 293] on div at bounding box center [404, 291] width 229 height 44
click at [426, 294] on div at bounding box center [404, 291] width 229 height 44
drag, startPoint x: 422, startPoint y: 280, endPoint x: 425, endPoint y: 300, distance: 20.0
click at [425, 300] on div at bounding box center [404, 291] width 229 height 44
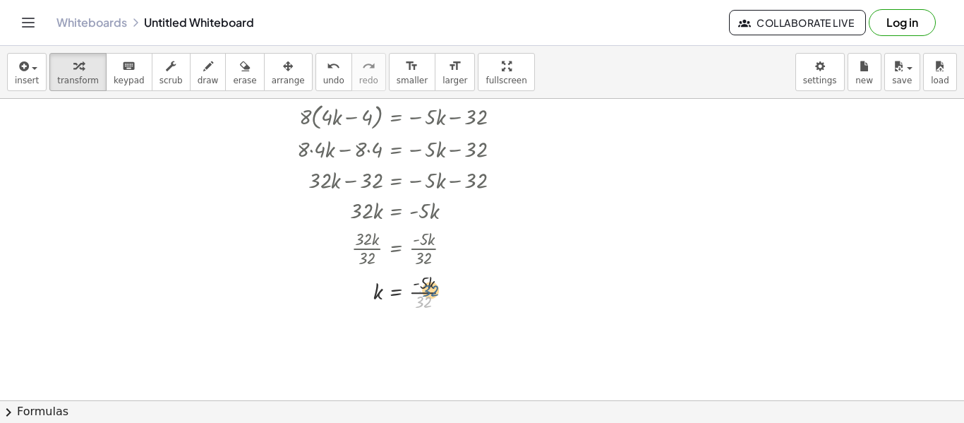
drag, startPoint x: 423, startPoint y: 302, endPoint x: 425, endPoint y: 286, distance: 16.4
click at [425, 286] on div at bounding box center [404, 291] width 229 height 44
click at [425, 294] on div at bounding box center [404, 291] width 229 height 44
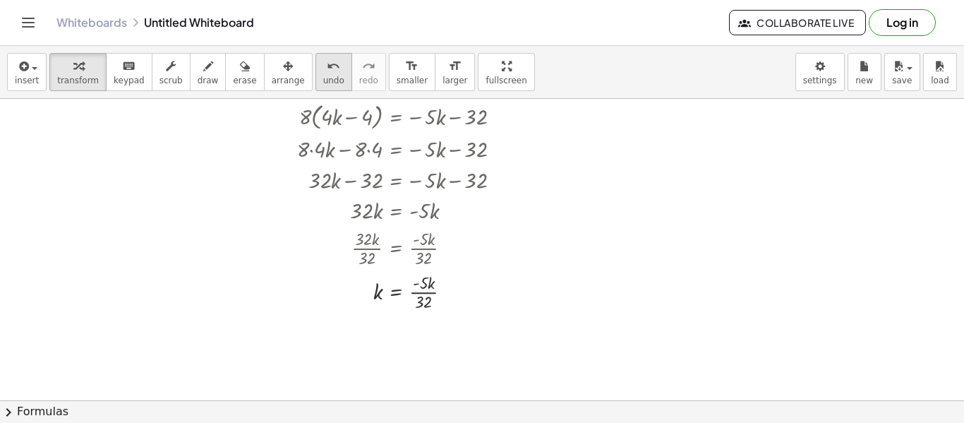
click at [323, 80] on span "undo" at bounding box center [333, 81] width 21 height 10
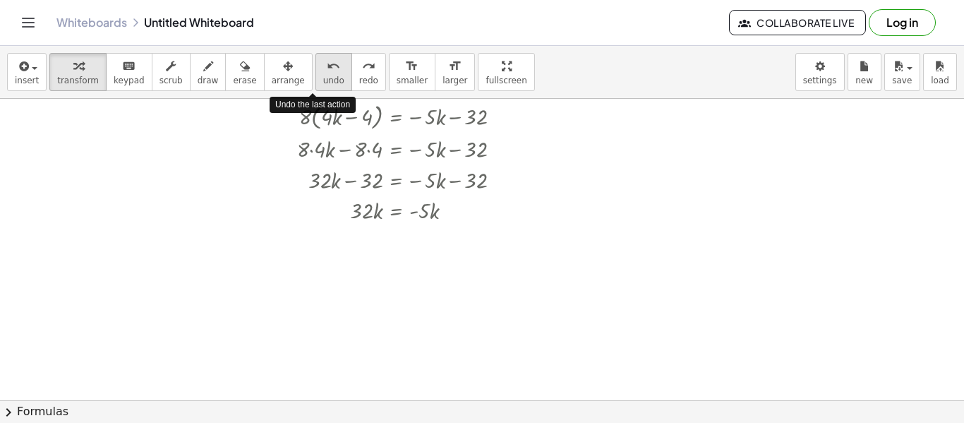
click at [323, 80] on span "undo" at bounding box center [333, 81] width 21 height 10
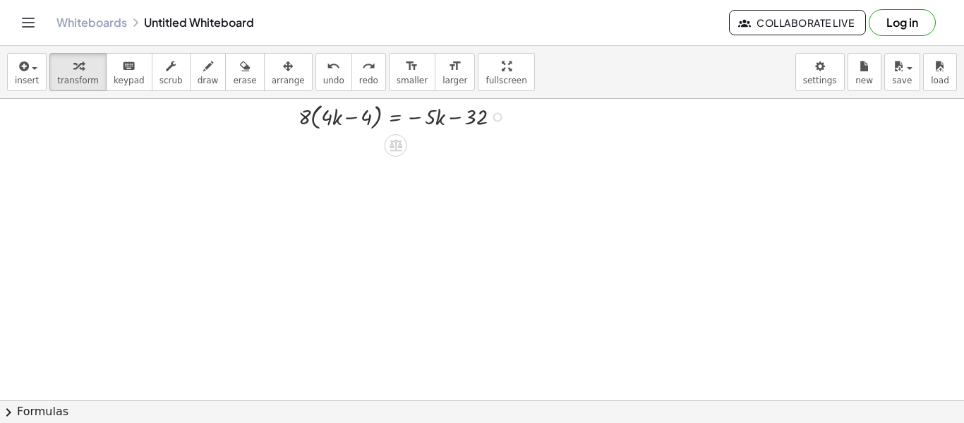
click at [496, 116] on div at bounding box center [497, 117] width 9 height 9
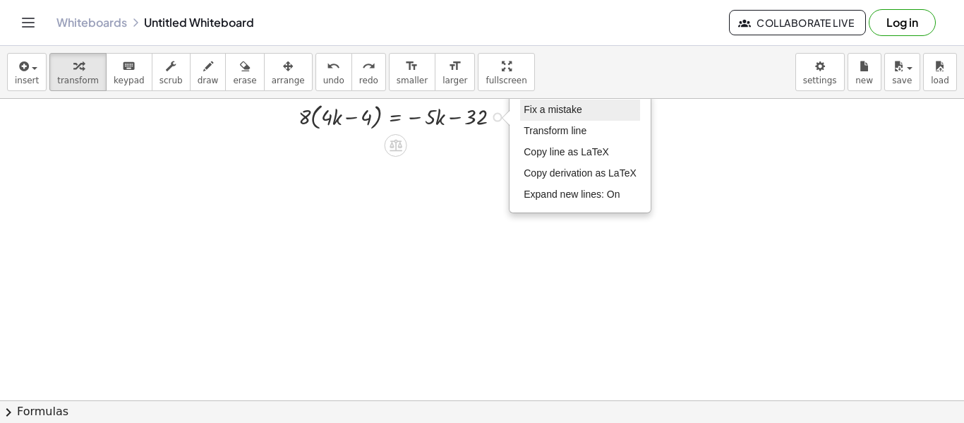
click at [535, 110] on span "Fix a mistake" at bounding box center [553, 109] width 58 height 11
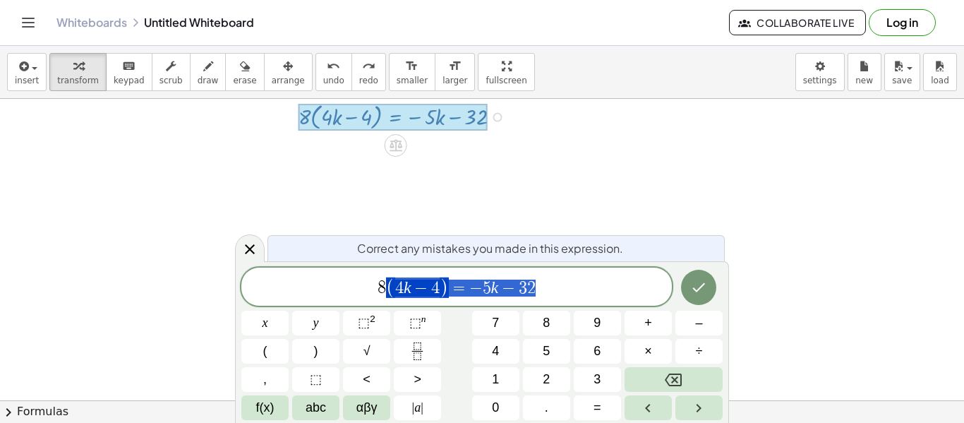
drag, startPoint x: 554, startPoint y: 278, endPoint x: 356, endPoint y: 261, distance: 198.4
click at [356, 261] on div "**********" at bounding box center [482, 342] width 494 height 162
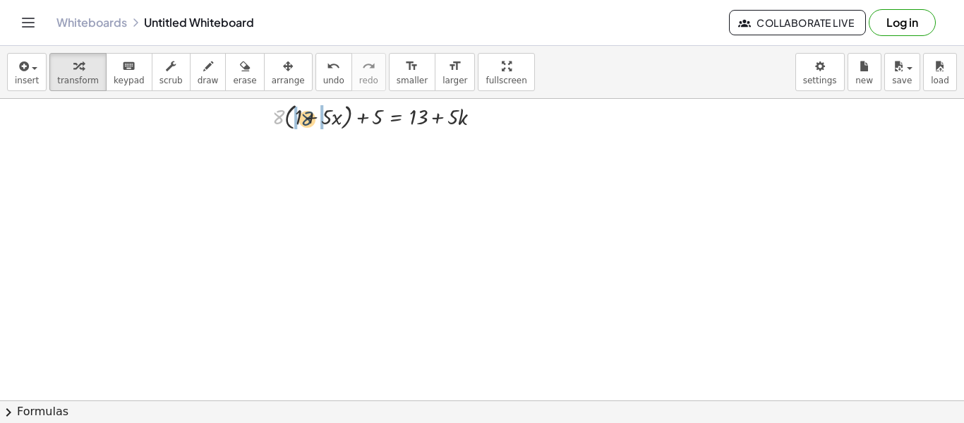
drag, startPoint x: 276, startPoint y: 119, endPoint x: 308, endPoint y: 121, distance: 32.5
click at [308, 121] on div at bounding box center [382, 116] width 234 height 34
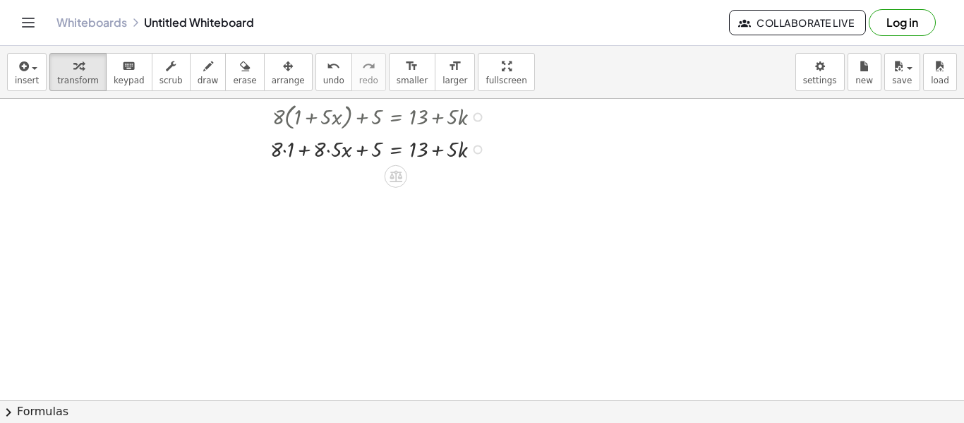
click at [287, 152] on div at bounding box center [381, 148] width 236 height 31
click at [327, 158] on div at bounding box center [382, 148] width 234 height 31
click at [442, 177] on div at bounding box center [381, 179] width 236 height 31
click at [344, 181] on div at bounding box center [381, 179] width 236 height 31
click at [363, 184] on div at bounding box center [381, 179] width 236 height 31
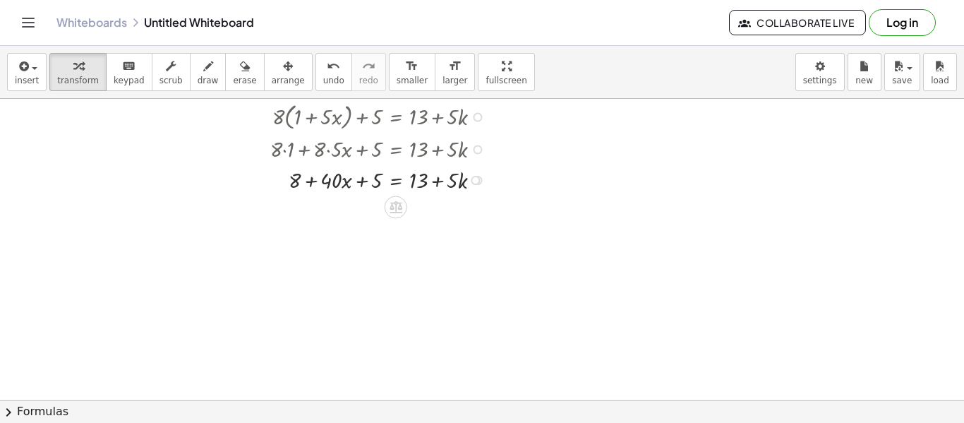
click at [363, 184] on div at bounding box center [381, 179] width 236 height 31
click at [400, 227] on div at bounding box center [482, 393] width 964 height 603
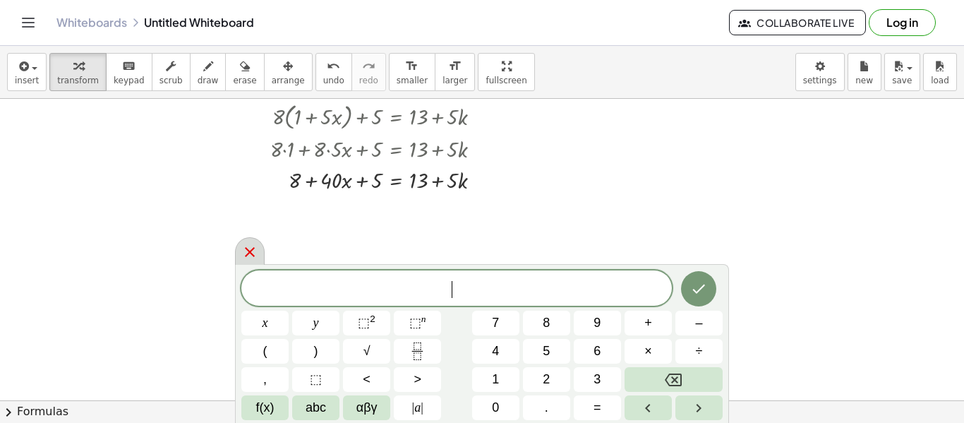
click at [251, 245] on icon at bounding box center [249, 252] width 17 height 17
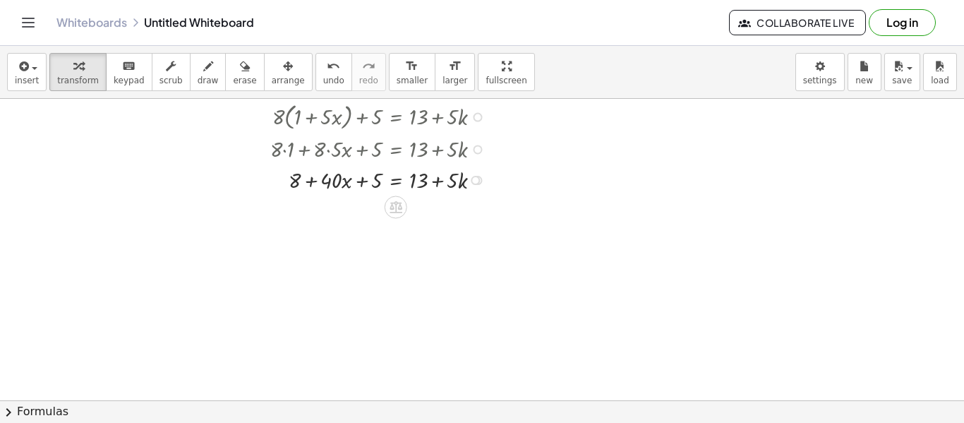
click at [310, 184] on div at bounding box center [381, 179] width 236 height 31
click at [359, 181] on div at bounding box center [381, 179] width 236 height 31
click at [440, 180] on div at bounding box center [381, 179] width 236 height 31
click at [307, 184] on div at bounding box center [381, 179] width 236 height 31
drag, startPoint x: 292, startPoint y: 174, endPoint x: 378, endPoint y: 168, distance: 85.6
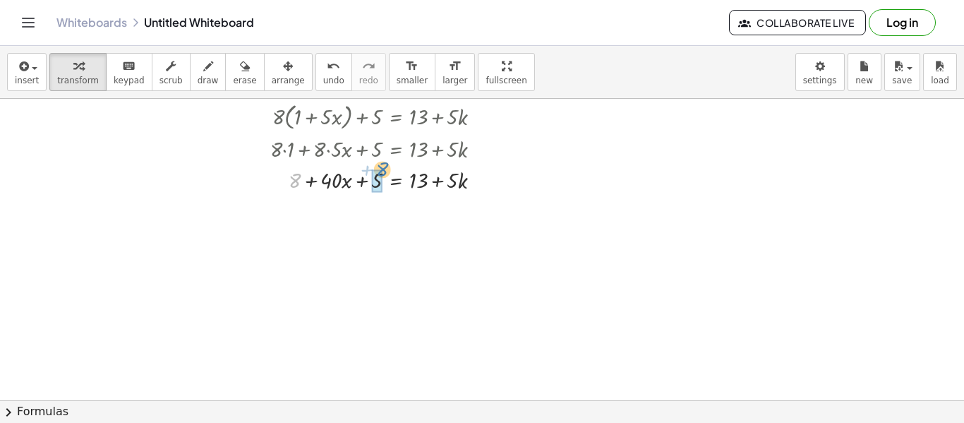
click at [378, 168] on div at bounding box center [381, 179] width 236 height 31
click at [369, 182] on div at bounding box center [381, 179] width 236 height 31
click at [351, 207] on div at bounding box center [381, 209] width 236 height 31
click at [441, 215] on div at bounding box center [381, 209] width 236 height 31
drag, startPoint x: 351, startPoint y: 211, endPoint x: 416, endPoint y: 222, distance: 65.8
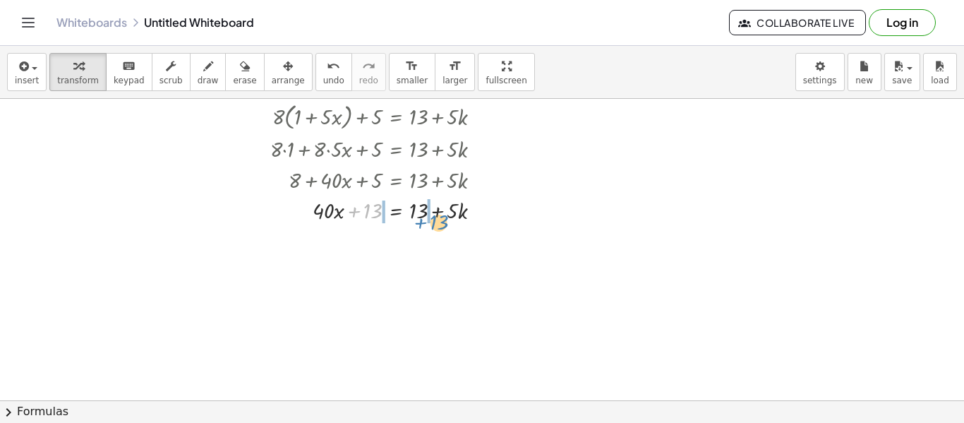
click at [416, 222] on div at bounding box center [381, 209] width 236 height 31
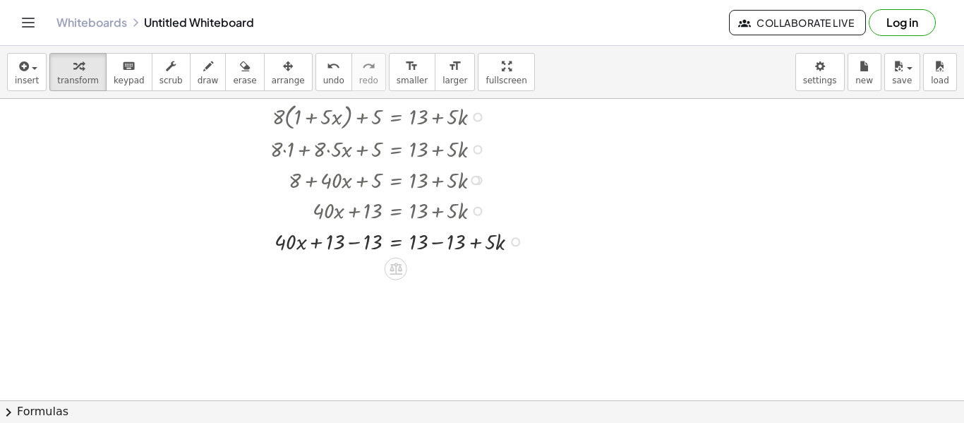
click at [360, 240] on div at bounding box center [400, 240] width 274 height 31
click at [433, 272] on div at bounding box center [400, 271] width 274 height 31
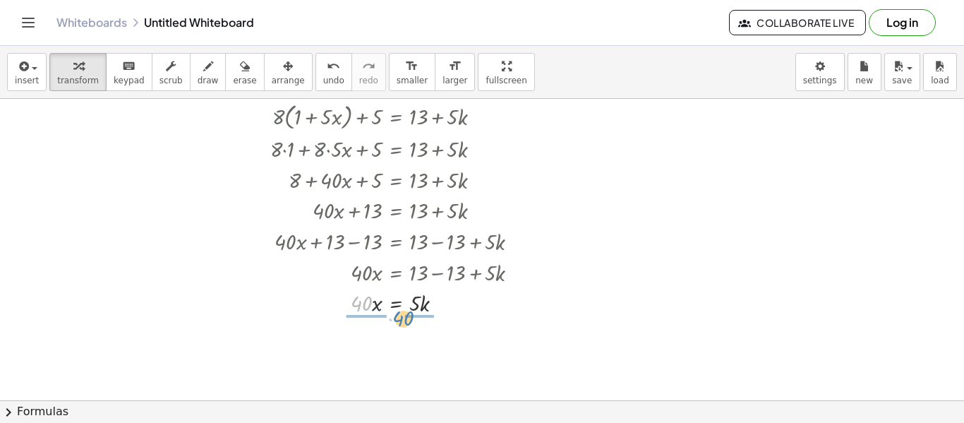
drag, startPoint x: 369, startPoint y: 302, endPoint x: 411, endPoint y: 316, distance: 44.6
click at [363, 339] on div at bounding box center [400, 340] width 274 height 44
click at [421, 341] on div at bounding box center [400, 340] width 274 height 44
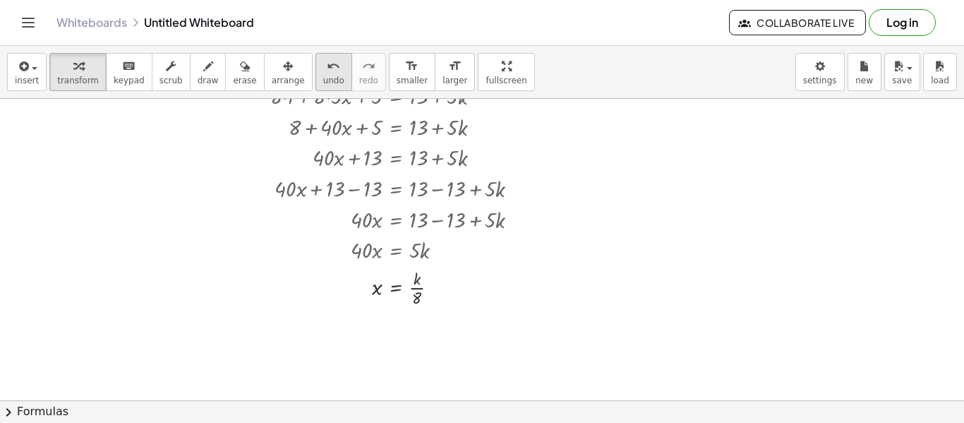
click at [323, 80] on span "undo" at bounding box center [333, 81] width 21 height 10
click at [359, 72] on div "redo" at bounding box center [368, 65] width 19 height 17
click at [323, 76] on span "undo" at bounding box center [333, 81] width 21 height 10
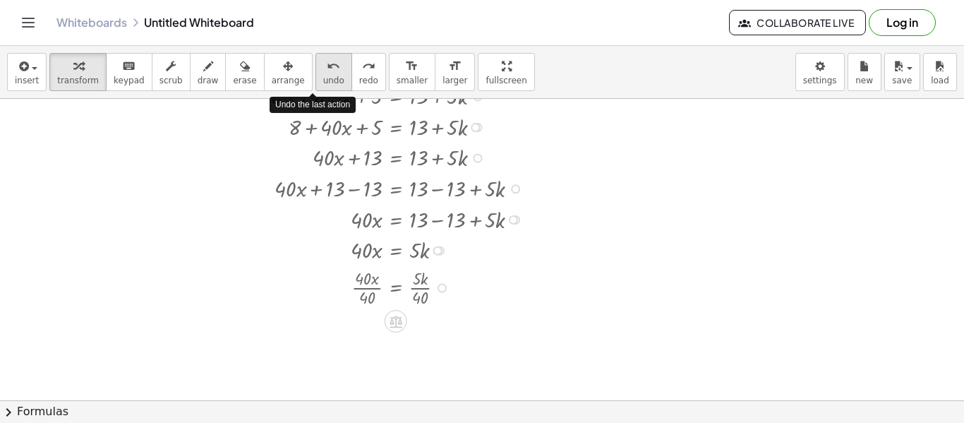
click at [323, 76] on span "undo" at bounding box center [333, 81] width 21 height 10
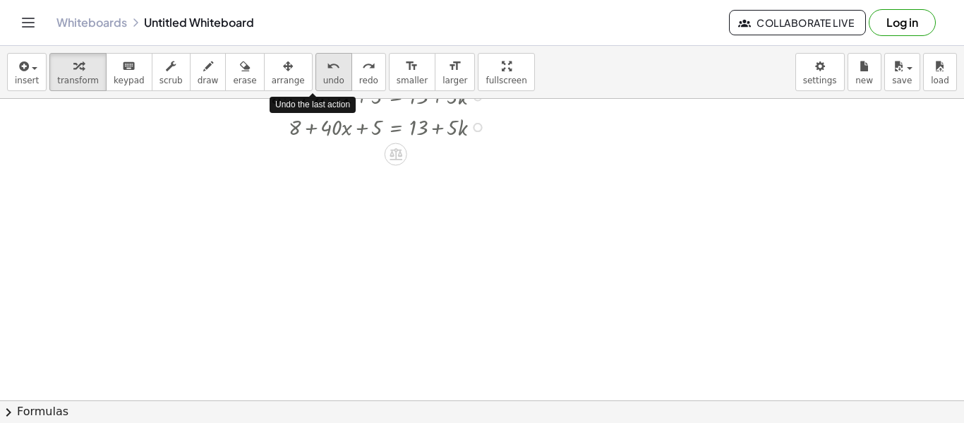
click at [323, 76] on span "undo" at bounding box center [333, 81] width 21 height 10
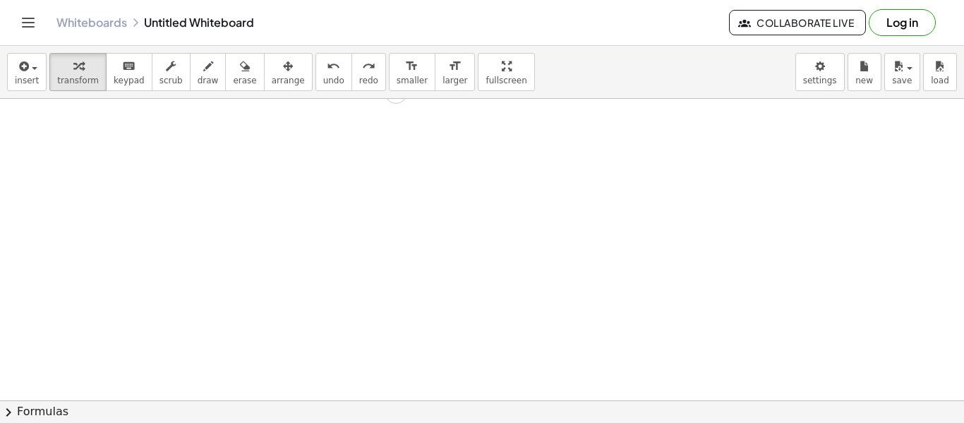
scroll to position [0, 0]
click at [477, 124] on div at bounding box center [478, 124] width 9 height 9
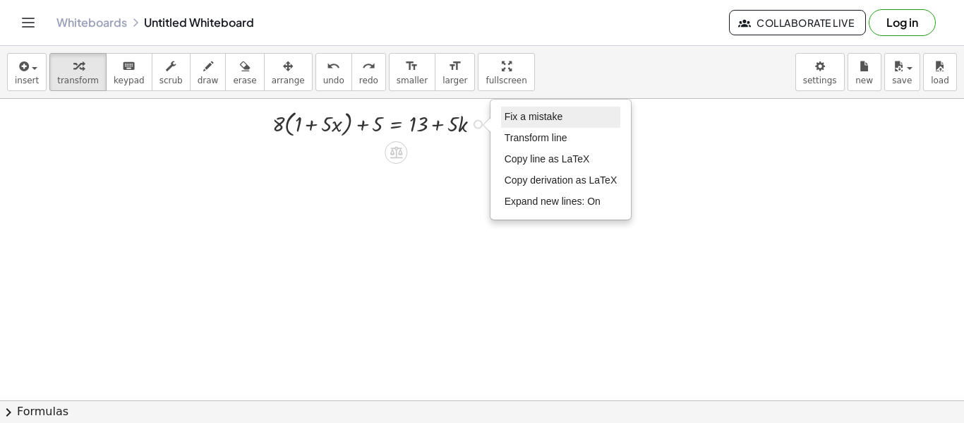
click at [539, 116] on span "Fix a mistake" at bounding box center [534, 116] width 58 height 11
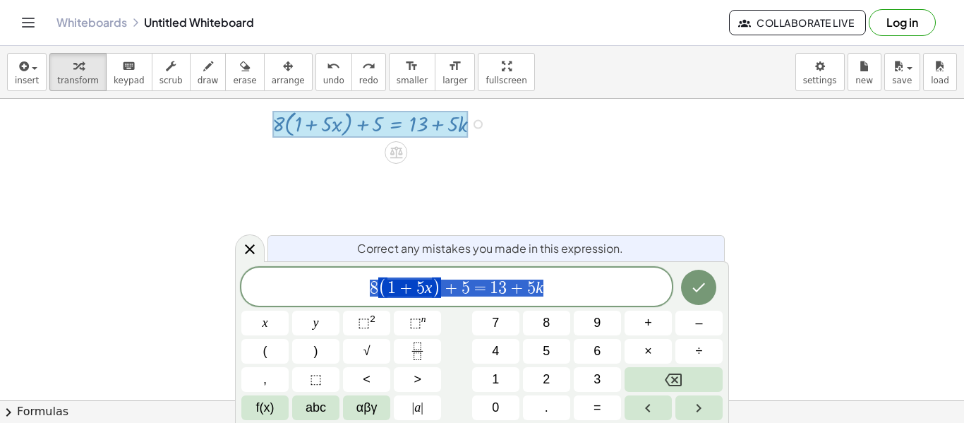
drag, startPoint x: 549, startPoint y: 287, endPoint x: 320, endPoint y: 280, distance: 229.5
click at [320, 280] on span "8 ( 1 + 5 x ) + 5 = 1 3 + 5 k" at bounding box center [456, 287] width 431 height 23
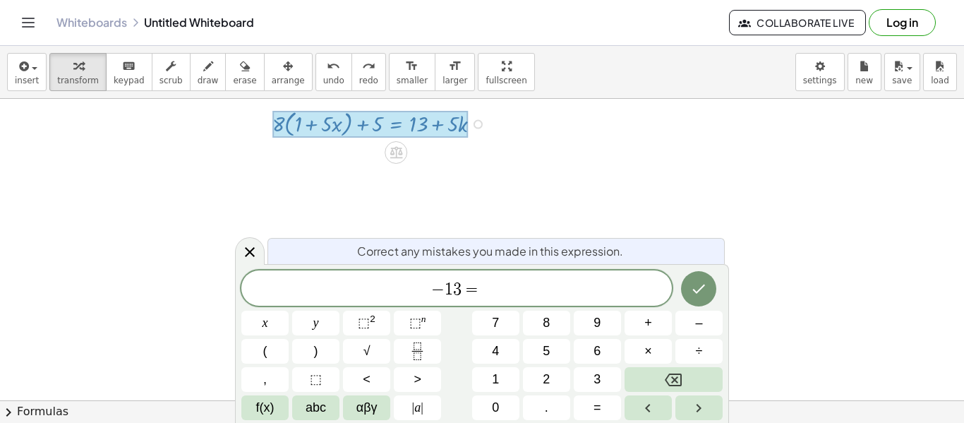
scroll to position [15, 0]
click at [691, 298] on button "Done" at bounding box center [698, 287] width 35 height 35
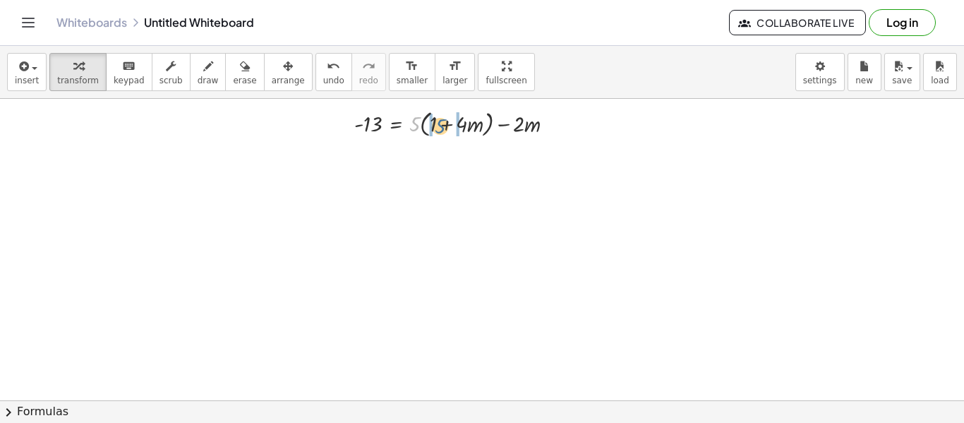
drag, startPoint x: 412, startPoint y: 123, endPoint x: 440, endPoint y: 125, distance: 28.3
click at [440, 125] on div at bounding box center [459, 123] width 225 height 34
click at [396, 124] on div "- 13 = + · 5 · ( + 1 + · 4 · m ) − · 2 · m - 13 = + 1 + · 4 · m − · 2 · m · 5 ·…" at bounding box center [396, 124] width 0 height 0
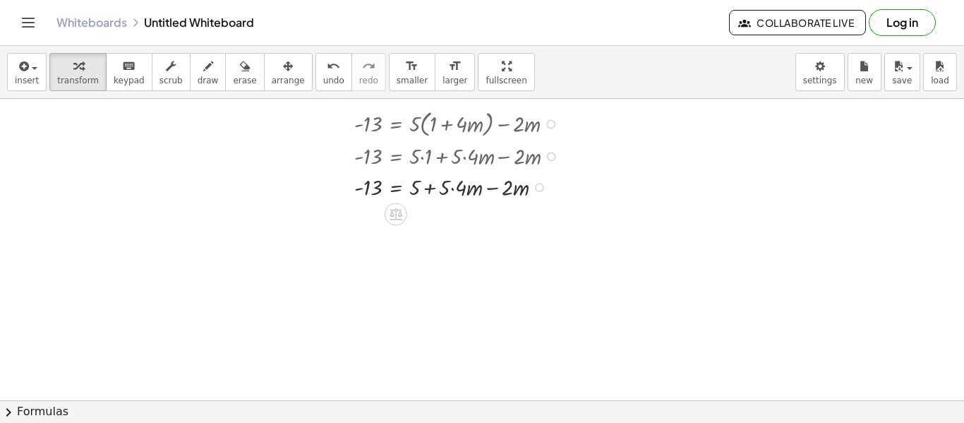
click at [455, 185] on div at bounding box center [460, 186] width 226 height 31
click at [431, 188] on div at bounding box center [460, 186] width 226 height 31
drag, startPoint x: 491, startPoint y: 185, endPoint x: 425, endPoint y: 193, distance: 66.9
click at [425, 193] on div at bounding box center [460, 186] width 226 height 31
click at [426, 246] on div at bounding box center [482, 400] width 964 height 603
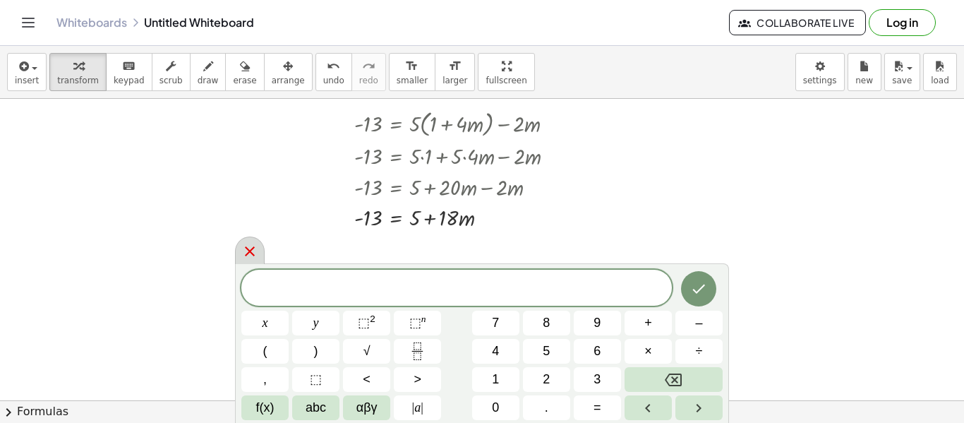
click at [244, 248] on icon at bounding box center [249, 251] width 17 height 17
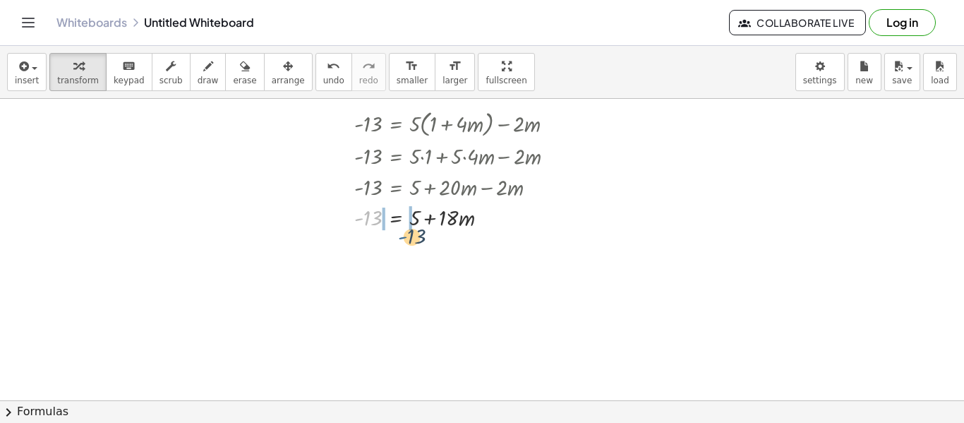
drag, startPoint x: 360, startPoint y: 215, endPoint x: 410, endPoint y: 229, distance: 52.1
click at [410, 229] on div at bounding box center [460, 216] width 226 height 31
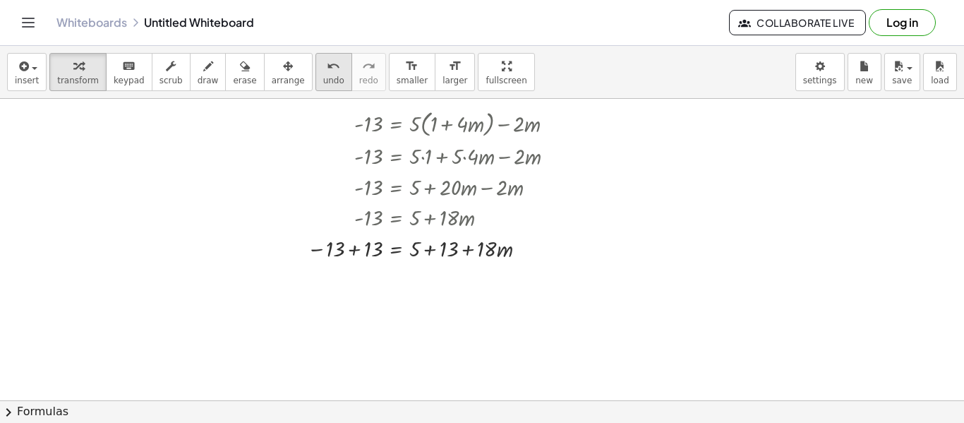
click at [316, 73] on button "undo undo" at bounding box center [333, 72] width 37 height 38
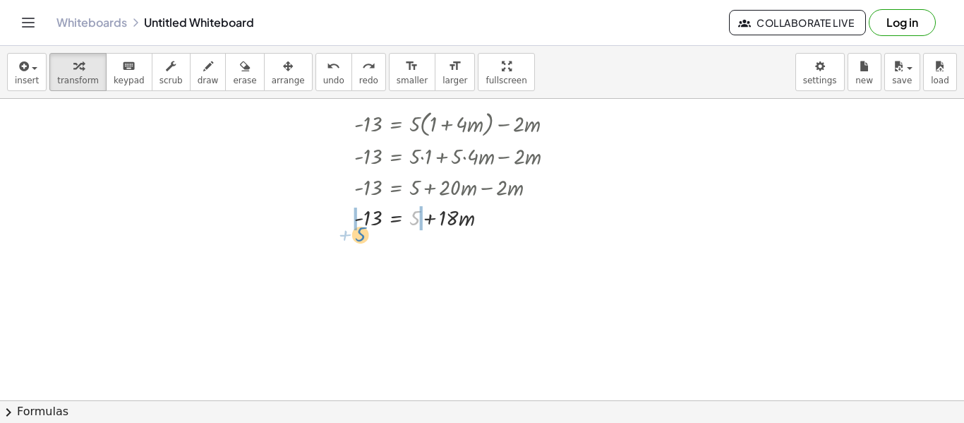
drag, startPoint x: 416, startPoint y: 210, endPoint x: 361, endPoint y: 227, distance: 56.7
click at [361, 227] on div at bounding box center [460, 216] width 226 height 31
click at [356, 250] on div at bounding box center [440, 247] width 265 height 31
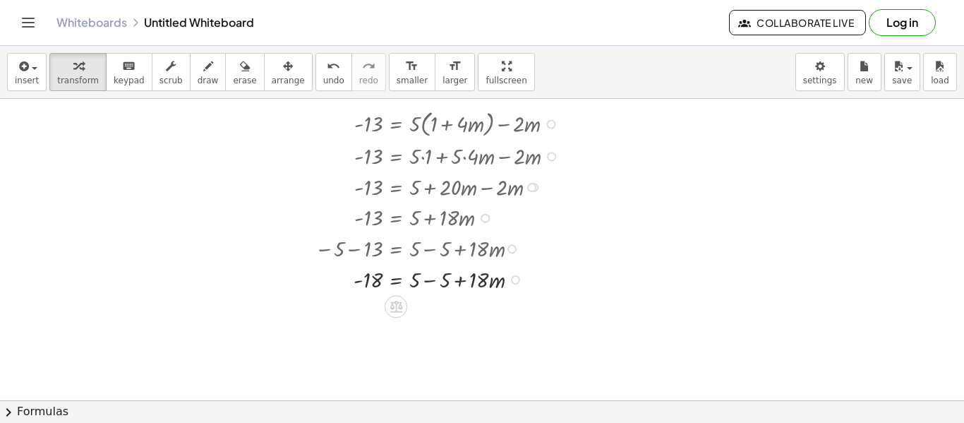
click at [428, 281] on div at bounding box center [440, 278] width 265 height 31
drag, startPoint x: 413, startPoint y: 277, endPoint x: 371, endPoint y: 301, distance: 48.7
click at [347, 276] on div at bounding box center [440, 278] width 265 height 44
click at [372, 320] on div at bounding box center [440, 316] width 265 height 44
click at [432, 358] on div at bounding box center [440, 359] width 265 height 44
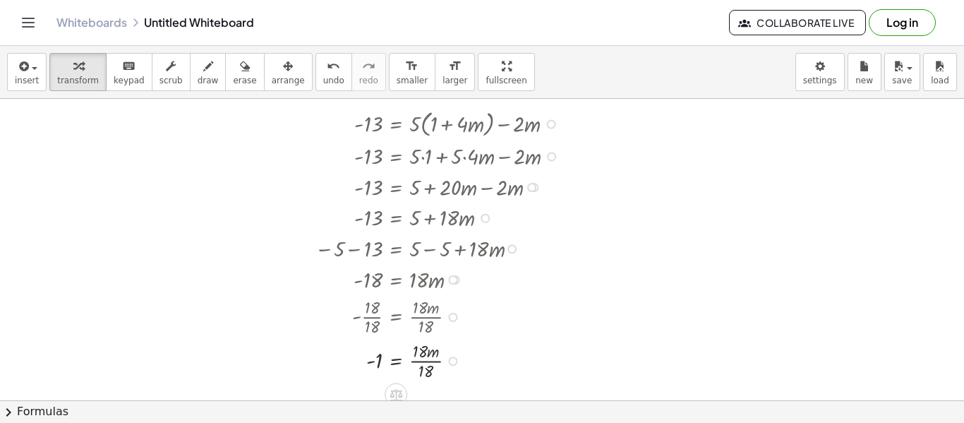
click at [428, 359] on div at bounding box center [440, 359] width 265 height 44
click at [323, 76] on span "undo" at bounding box center [333, 81] width 21 height 10
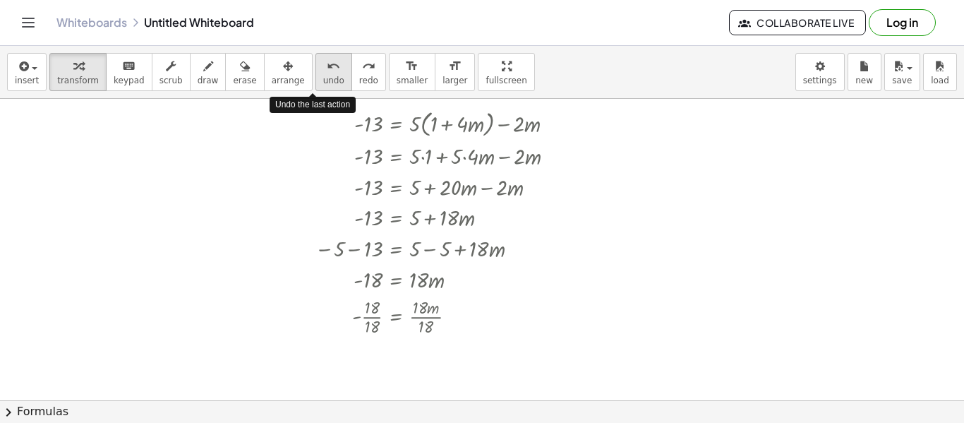
click at [323, 76] on span "undo" at bounding box center [333, 81] width 21 height 10
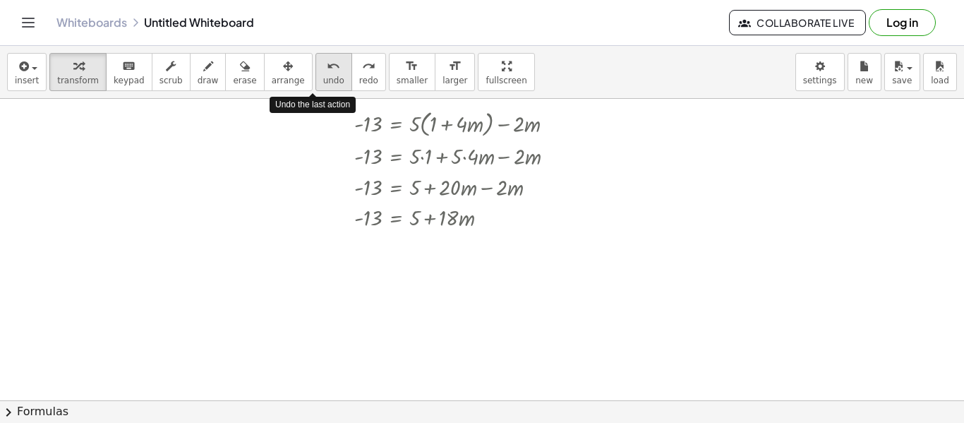
click at [323, 76] on span "undo" at bounding box center [333, 81] width 21 height 10
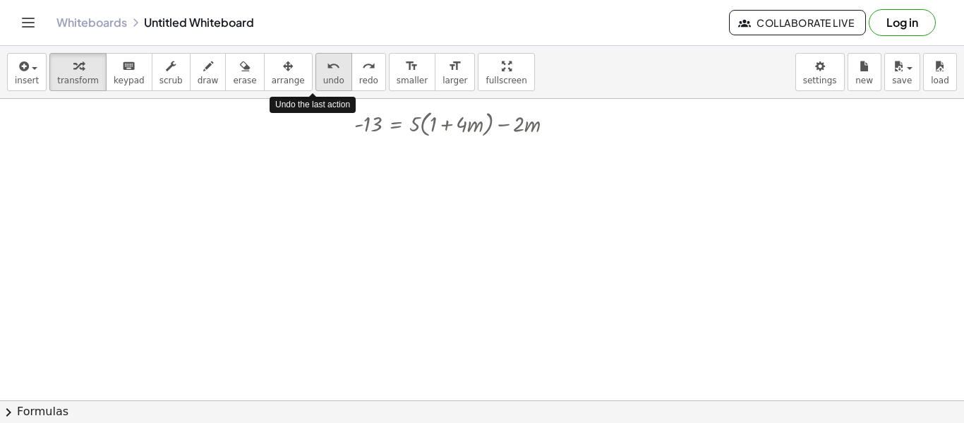
click at [323, 76] on span "undo" at bounding box center [333, 81] width 21 height 10
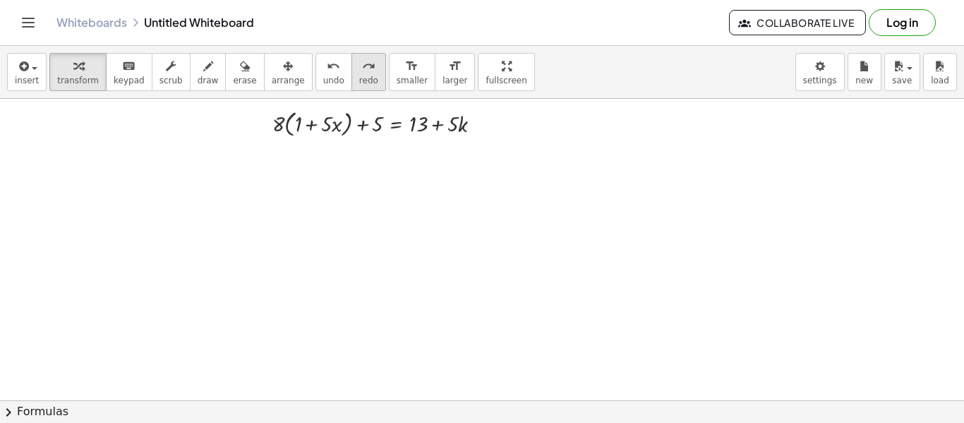
click at [359, 85] on span "redo" at bounding box center [368, 81] width 19 height 10
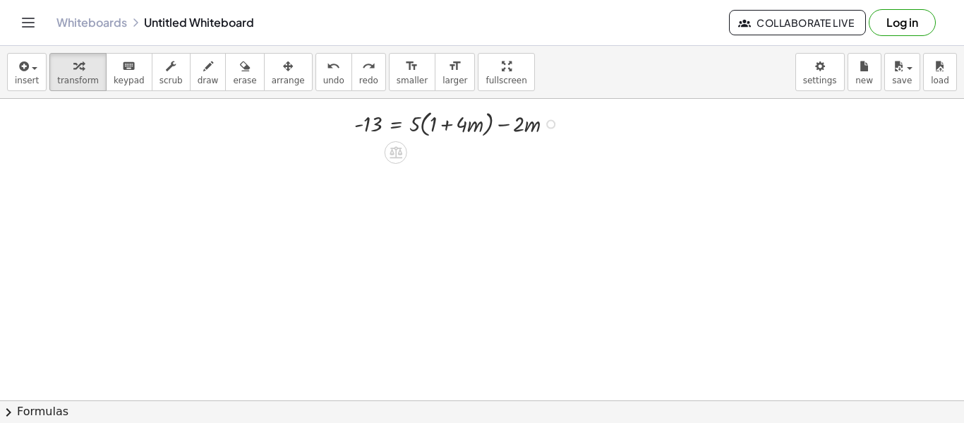
click at [551, 120] on div at bounding box center [550, 124] width 9 height 9
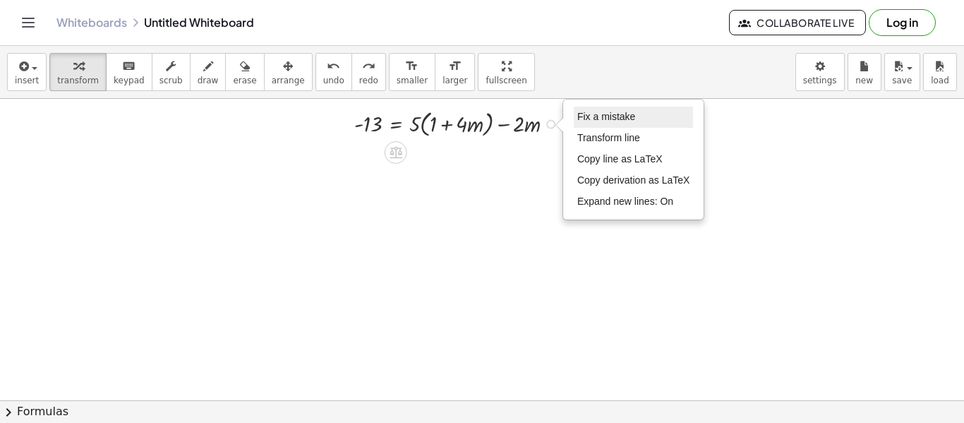
click at [588, 117] on span "Fix a mistake" at bounding box center [606, 116] width 58 height 11
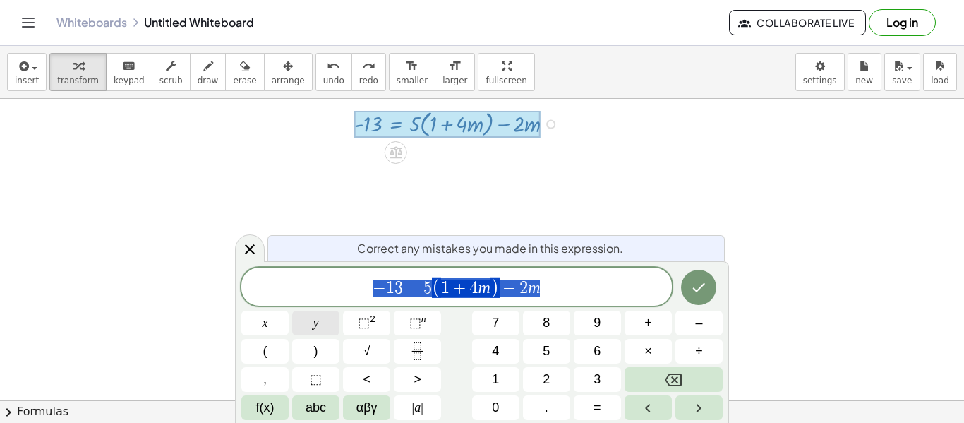
drag, startPoint x: 578, startPoint y: 281, endPoint x: 318, endPoint y: 311, distance: 262.1
click at [318, 311] on div "**********" at bounding box center [481, 344] width 481 height 152
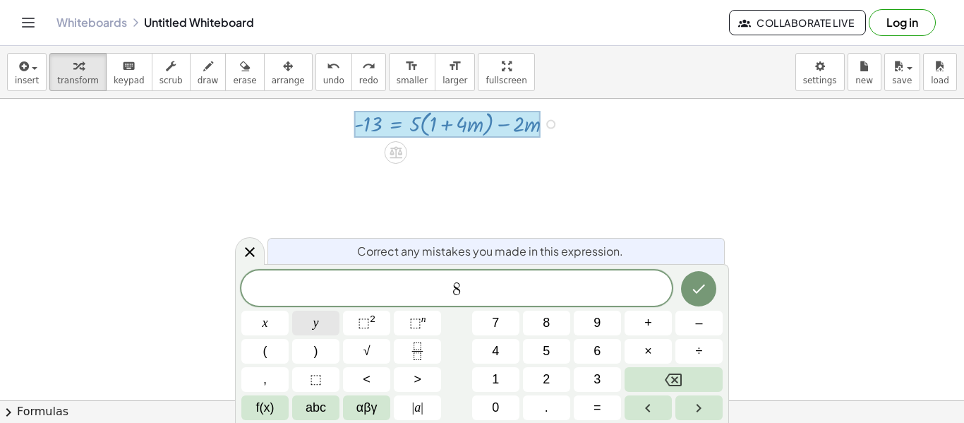
scroll to position [16, 0]
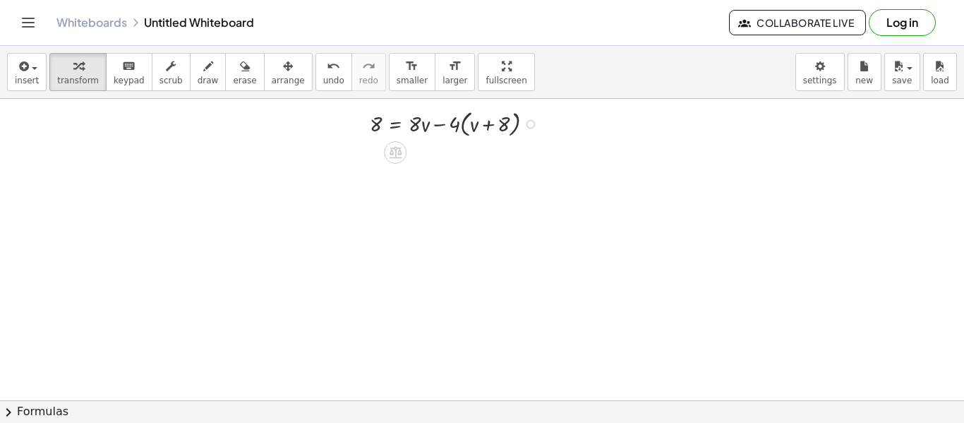
click at [435, 125] on div at bounding box center [457, 123] width 189 height 34
drag, startPoint x: 445, startPoint y: 125, endPoint x: 498, endPoint y: 123, distance: 53.7
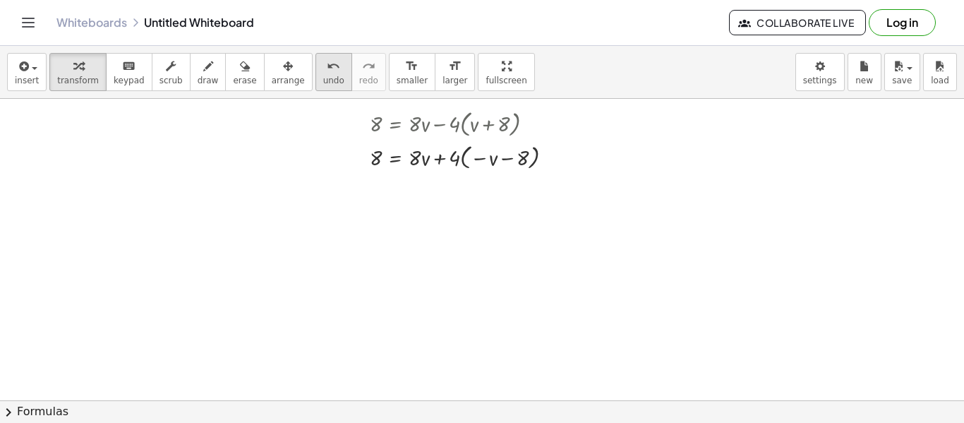
click at [323, 85] on button "undo undo" at bounding box center [333, 72] width 37 height 38
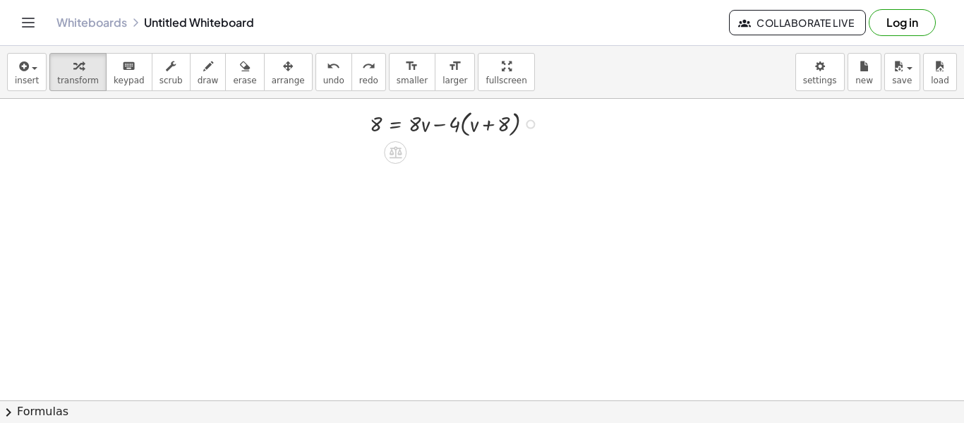
click at [533, 126] on div at bounding box center [530, 124] width 9 height 9
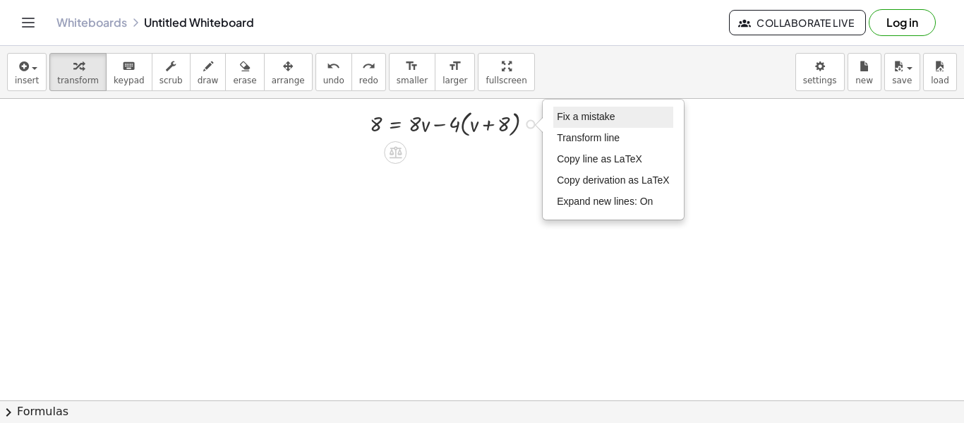
click at [586, 119] on span "Fix a mistake" at bounding box center [586, 116] width 58 height 11
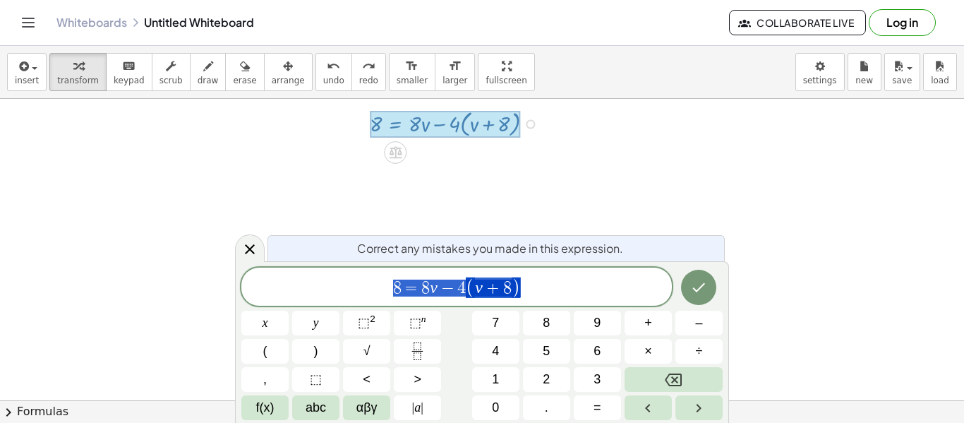
drag, startPoint x: 518, startPoint y: 287, endPoint x: 333, endPoint y: 279, distance: 185.1
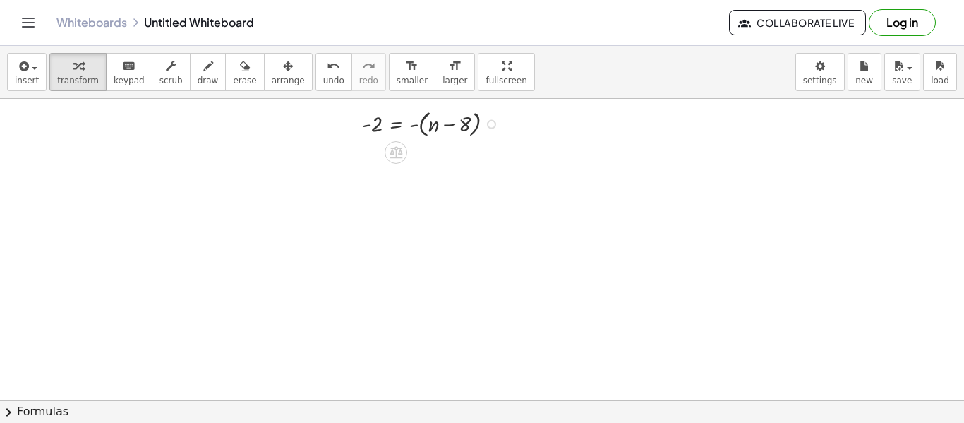
click at [413, 126] on div at bounding box center [434, 123] width 158 height 34
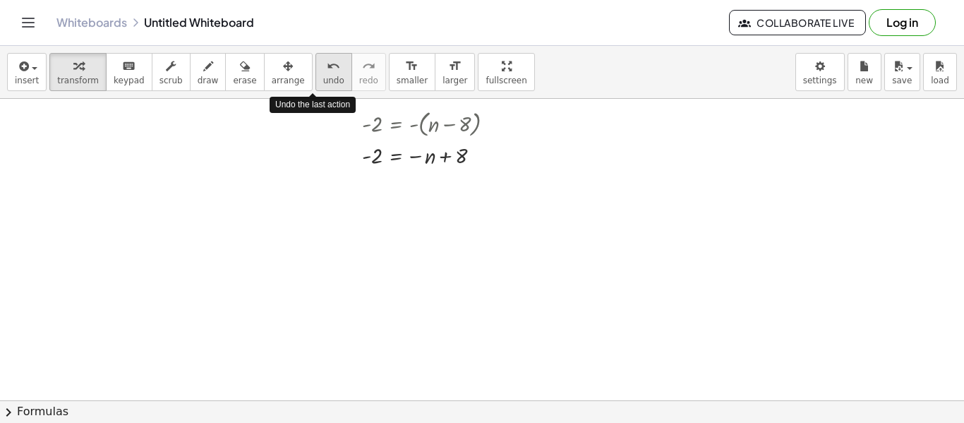
click at [327, 71] on icon "undo" at bounding box center [333, 66] width 13 height 17
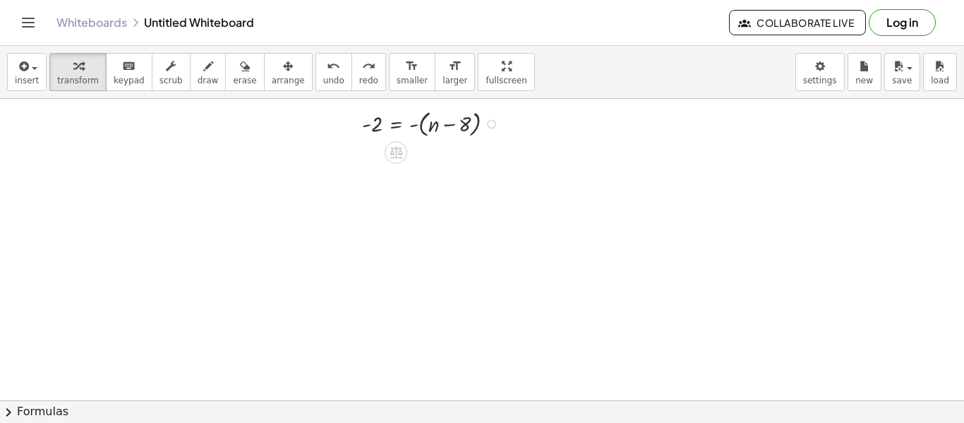
click at [364, 126] on div at bounding box center [434, 123] width 158 height 34
drag, startPoint x: 364, startPoint y: 126, endPoint x: 416, endPoint y: 128, distance: 52.3
click at [429, 157] on div at bounding box center [434, 155] width 158 height 31
drag, startPoint x: 371, startPoint y: 160, endPoint x: 455, endPoint y: 195, distance: 91.8
drag, startPoint x: 383, startPoint y: 153, endPoint x: 444, endPoint y: 160, distance: 61.8
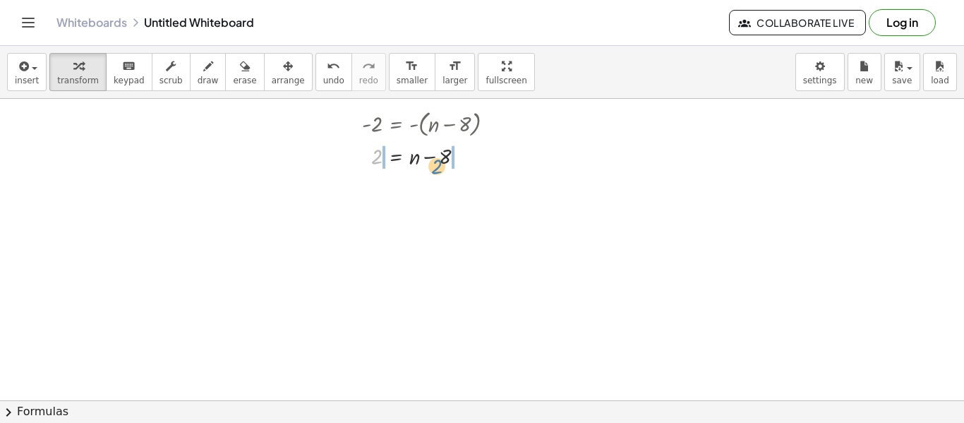
click at [444, 160] on div at bounding box center [434, 155] width 158 height 31
click at [368, 188] on div at bounding box center [424, 186] width 180 height 31
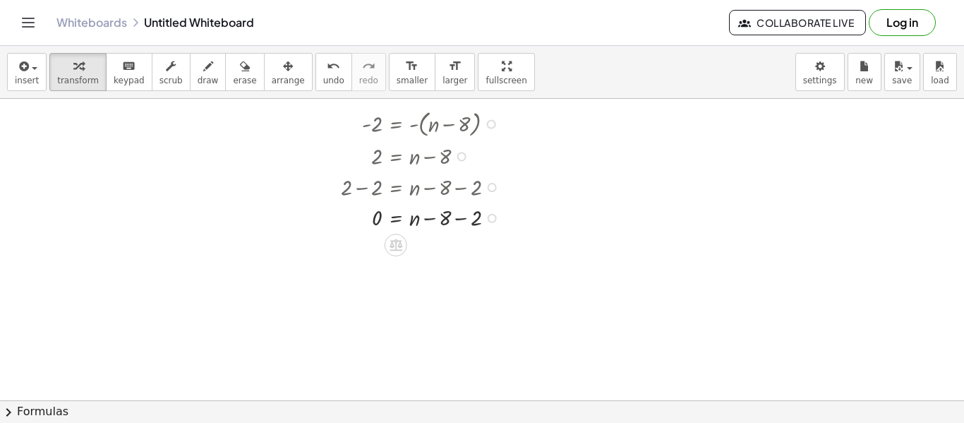
click at [460, 215] on div at bounding box center [424, 216] width 180 height 31
